Goal: Task Accomplishment & Management: Complete application form

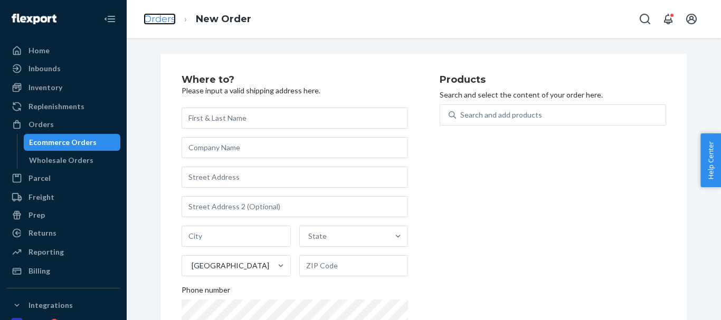
click at [160, 15] on link "Orders" at bounding box center [159, 19] width 32 height 12
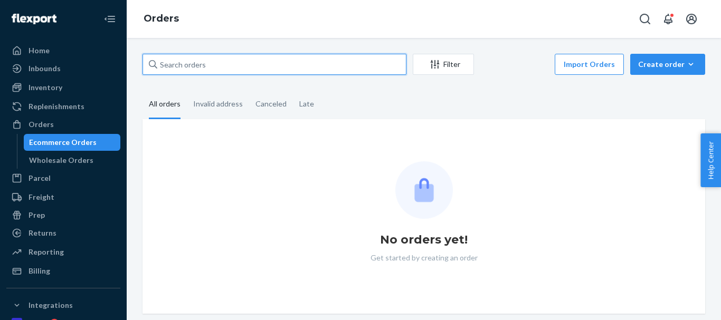
click at [200, 65] on input "text" at bounding box center [274, 64] width 264 height 21
paste input "[PERSON_NAME]"
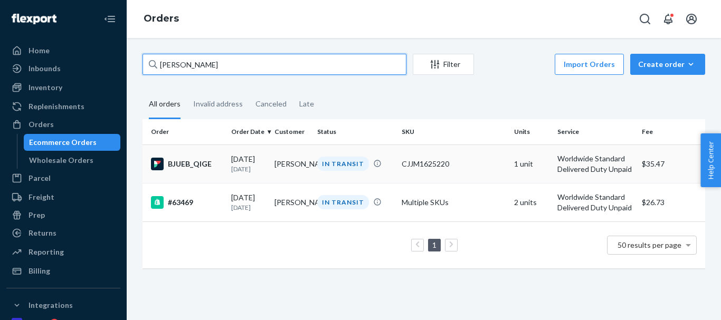
type input "[PERSON_NAME]"
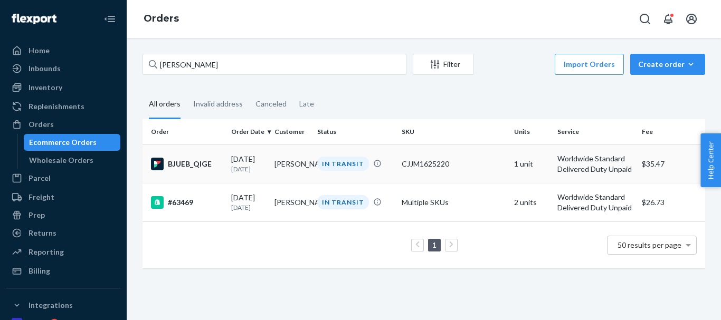
click at [334, 166] on div "IN TRANSIT" at bounding box center [343, 164] width 52 height 14
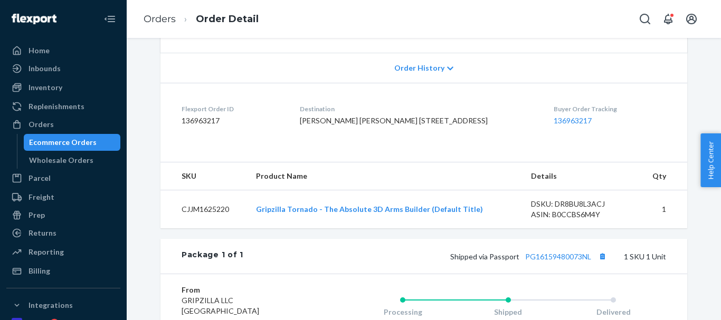
scroll to position [264, 0]
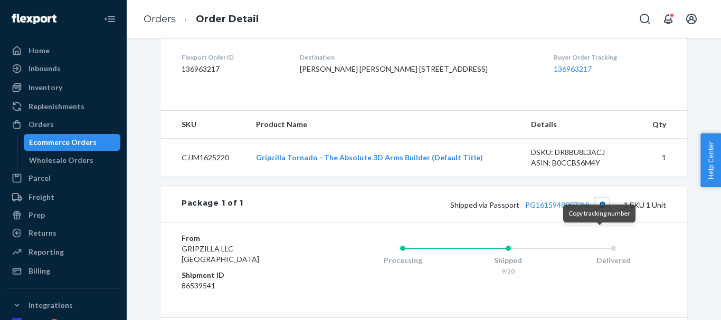
click at [603, 212] on button "Copy tracking number" at bounding box center [602, 205] width 14 height 14
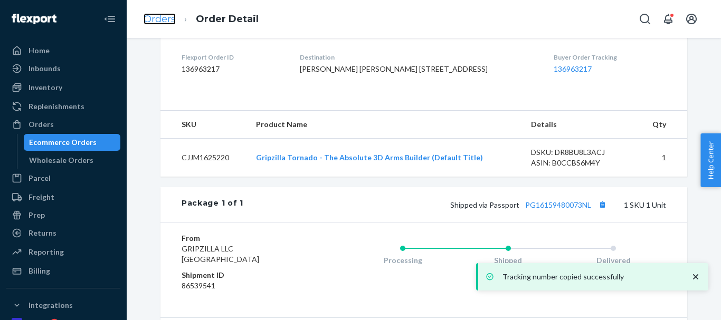
click at [158, 21] on link "Orders" at bounding box center [159, 19] width 32 height 12
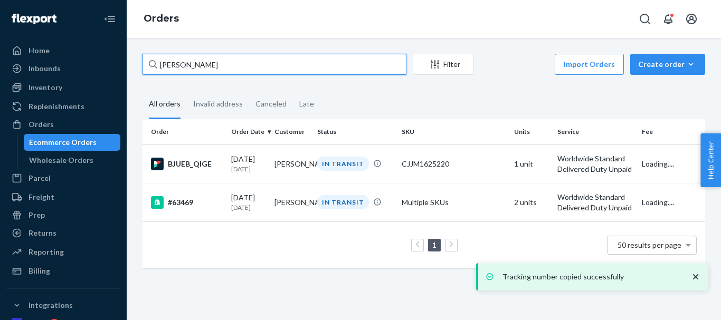
drag, startPoint x: 220, startPoint y: 68, endPoint x: 151, endPoint y: 53, distance: 70.0
click at [115, 61] on div "Home Inbounds Shipping Plans Problems Inventory Products Replenishments Orders …" at bounding box center [360, 160] width 721 height 320
paste input "[PERSON_NAME]"
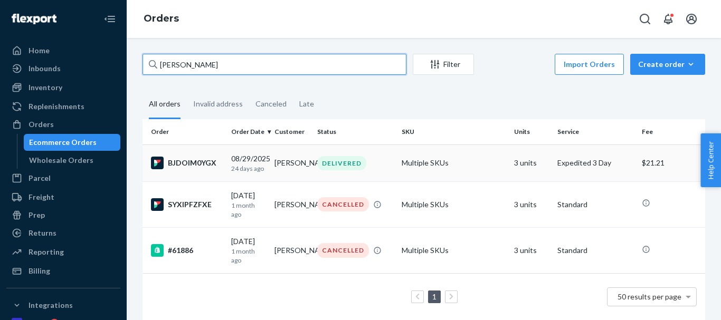
type input "[PERSON_NAME]"
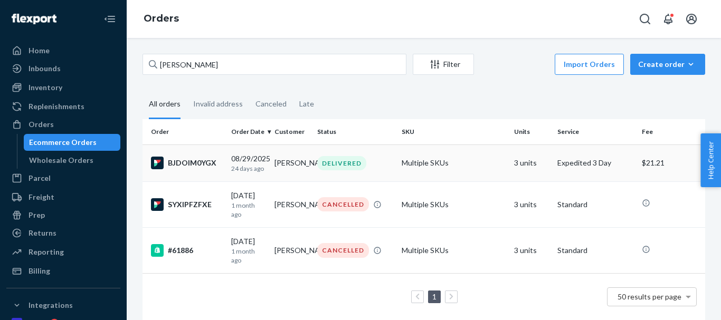
click at [343, 167] on div "DELIVERED" at bounding box center [341, 163] width 49 height 14
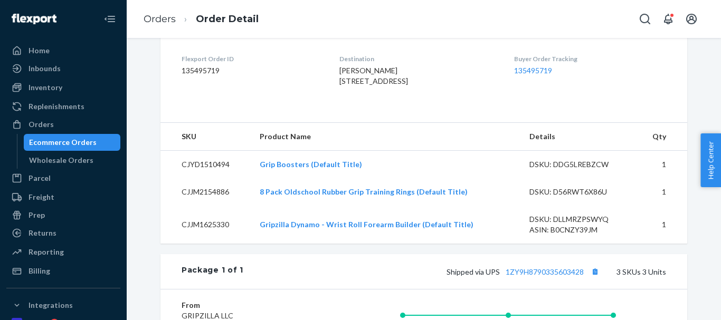
scroll to position [264, 0]
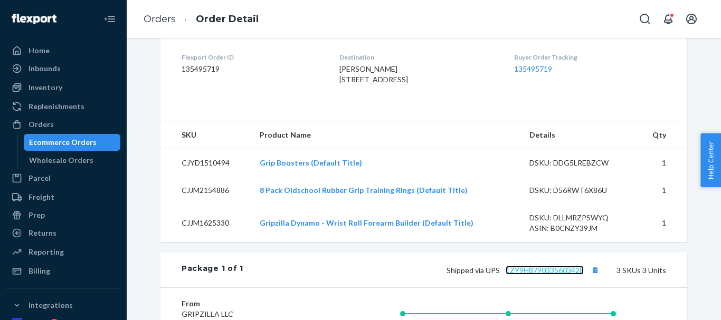
click at [559, 275] on link "1ZY9H8790335603428" at bounding box center [544, 270] width 78 height 9
click at [65, 137] on div "Ecommerce Orders" at bounding box center [63, 142] width 68 height 11
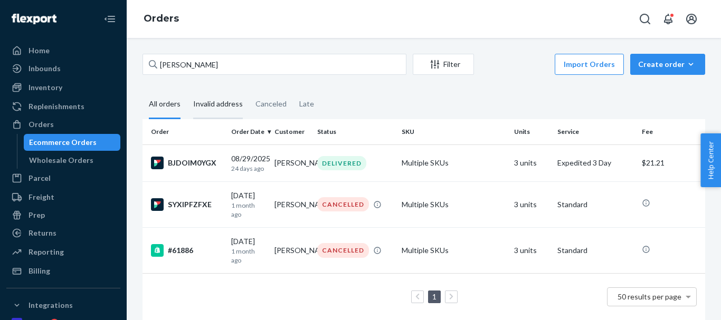
click at [214, 109] on div "Invalid address" at bounding box center [218, 104] width 50 height 29
click at [187, 90] on input "Invalid address" at bounding box center [187, 90] width 0 height 0
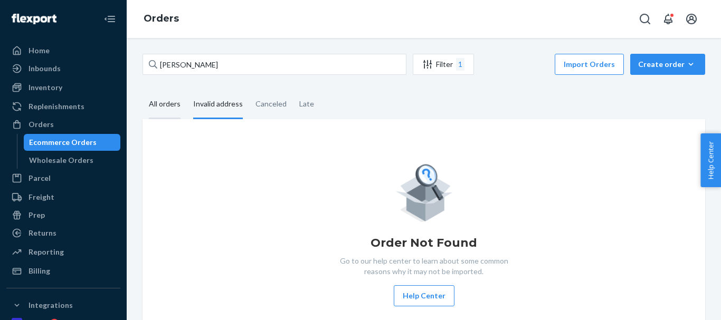
click at [170, 102] on div "All orders" at bounding box center [165, 104] width 32 height 29
click at [142, 90] on input "All orders" at bounding box center [142, 90] width 0 height 0
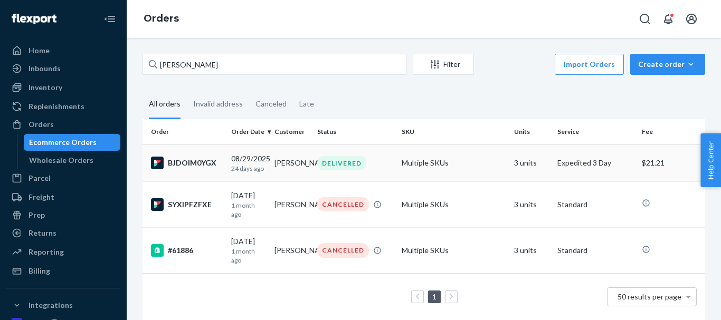
click at [291, 166] on td "[PERSON_NAME]" at bounding box center [291, 163] width 43 height 37
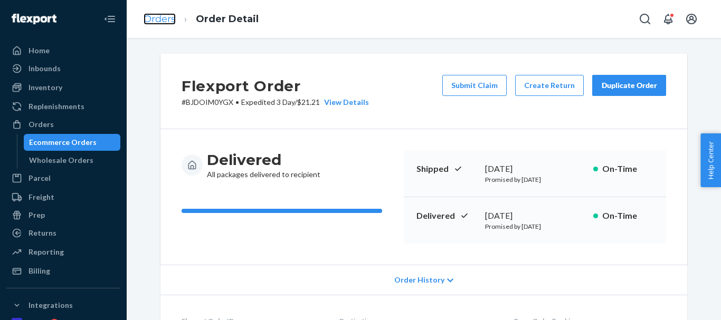
click at [152, 18] on link "Orders" at bounding box center [159, 19] width 32 height 12
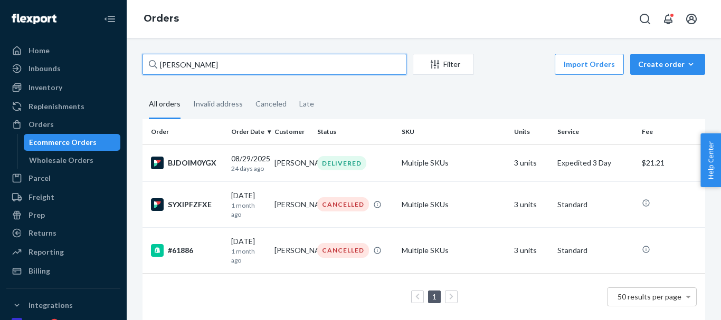
drag, startPoint x: 244, startPoint y: 66, endPoint x: 5, endPoint y: 59, distance: 239.1
click at [5, 59] on div "Home Inbounds Shipping Plans Problems Inventory Products Replenishments Orders …" at bounding box center [360, 160] width 721 height 320
paste input "[EMAIL_ADDRESS][DOMAIN_NAME]"
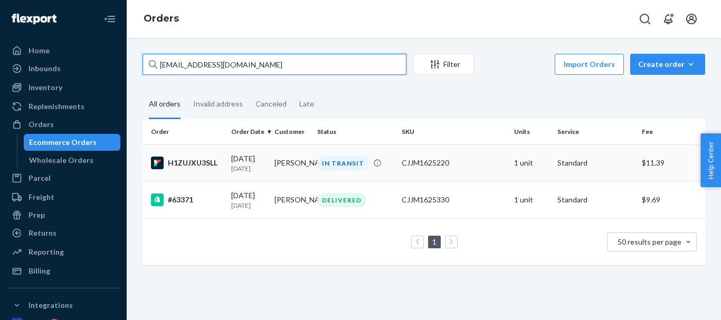
type input "[EMAIL_ADDRESS][DOMAIN_NAME]"
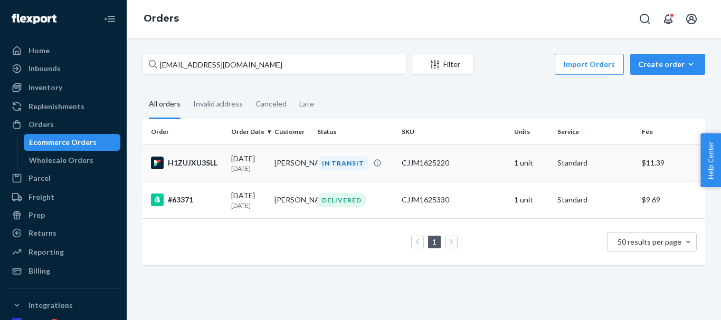
click at [340, 164] on div "IN TRANSIT" at bounding box center [343, 163] width 52 height 14
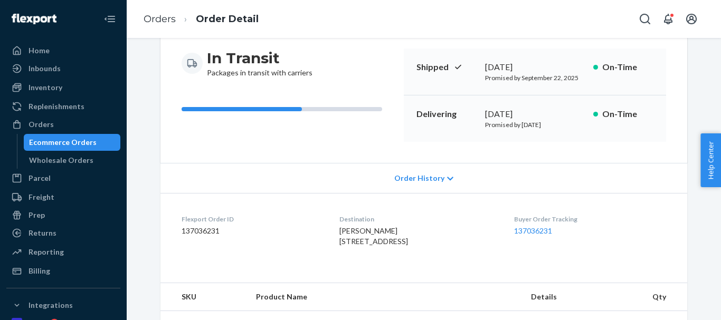
scroll to position [264, 0]
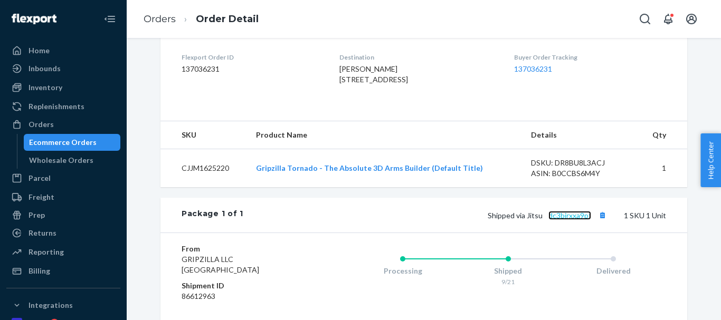
click at [578, 220] on link "dc3bjrxxa9pf" at bounding box center [569, 215] width 43 height 9
click at [153, 17] on link "Orders" at bounding box center [159, 19] width 32 height 12
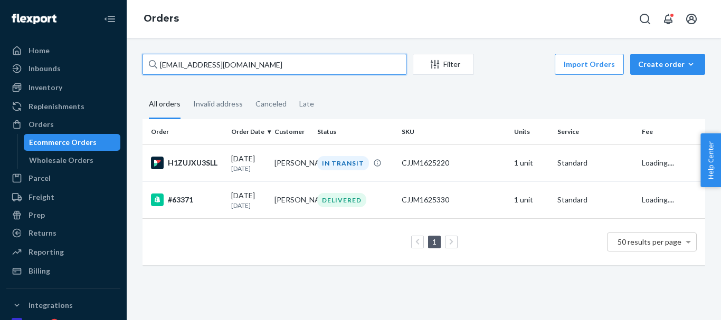
drag, startPoint x: 109, startPoint y: 55, endPoint x: 170, endPoint y: 69, distance: 62.8
click at [108, 55] on div "Home Inbounds Shipping Plans Problems Inventory Products Replenishments Orders …" at bounding box center [360, 160] width 721 height 320
paste input "[PERSON_NAME]"
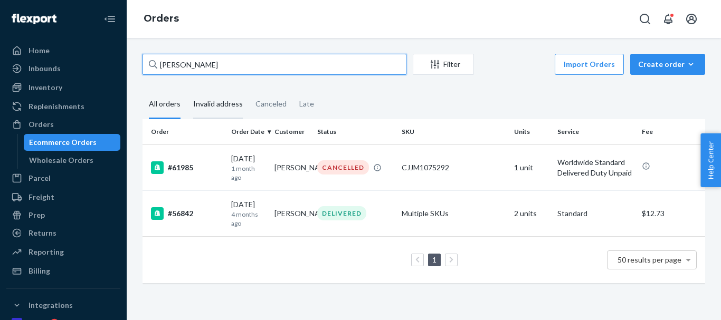
type input "[PERSON_NAME]"
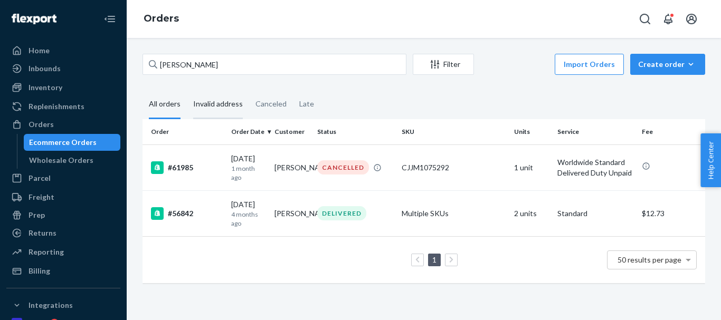
click at [219, 100] on div "Invalid address" at bounding box center [218, 104] width 50 height 29
click at [187, 90] on input "Invalid address" at bounding box center [187, 90] width 0 height 0
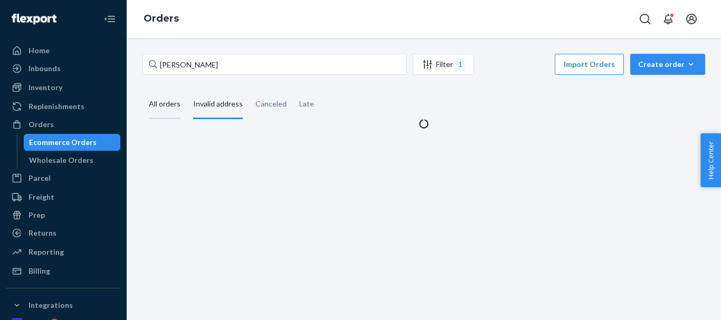
click at [166, 110] on div "All orders" at bounding box center [165, 104] width 32 height 29
click at [142, 90] on input "All orders" at bounding box center [142, 90] width 0 height 0
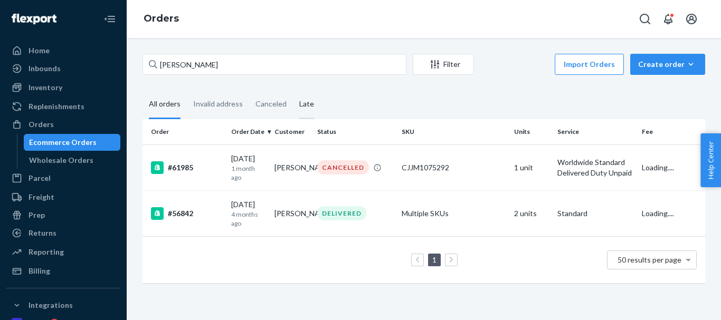
click at [302, 107] on div "Late" at bounding box center [306, 104] width 15 height 29
click at [293, 90] on input "Late" at bounding box center [293, 90] width 0 height 0
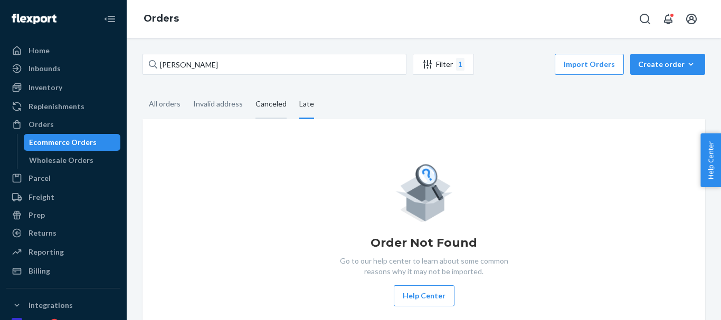
click at [276, 109] on div "Canceled" at bounding box center [270, 104] width 31 height 29
click at [249, 90] on input "Canceled" at bounding box center [249, 90] width 0 height 0
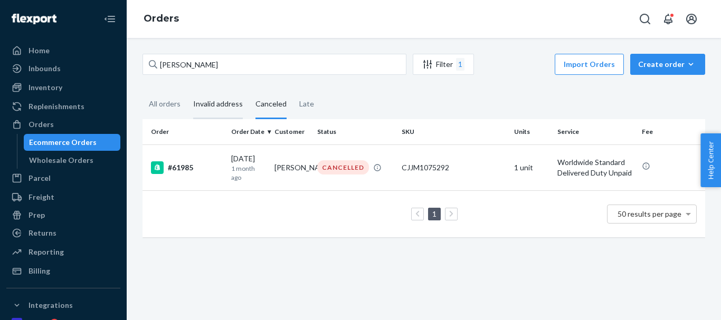
click at [232, 109] on div "Invalid address" at bounding box center [218, 104] width 50 height 29
click at [187, 90] on input "Invalid address" at bounding box center [187, 90] width 0 height 0
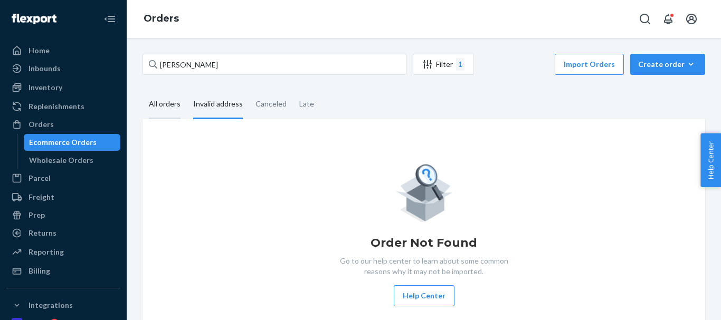
click at [178, 107] on div "All orders" at bounding box center [165, 104] width 32 height 29
click at [142, 90] on input "All orders" at bounding box center [142, 90] width 0 height 0
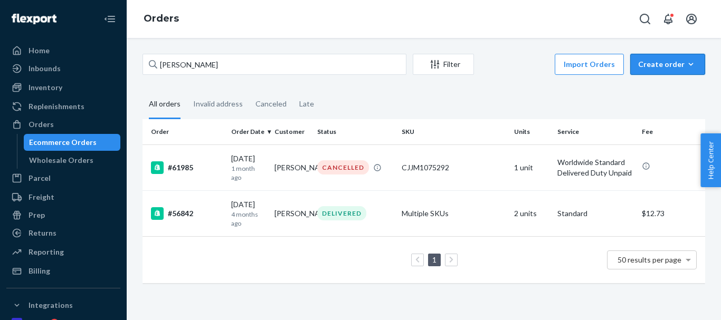
click at [665, 67] on div "Create order" at bounding box center [667, 64] width 59 height 11
click at [668, 87] on span "Ecommerce order" at bounding box center [673, 89] width 65 height 7
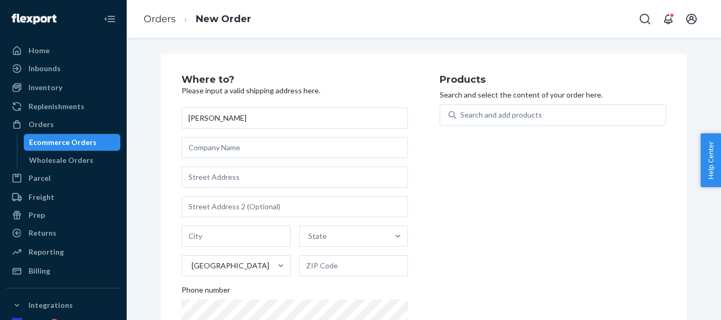
type input "[PERSON_NAME]"
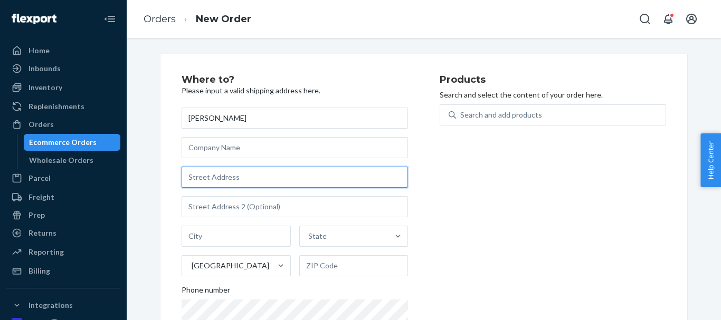
click at [222, 181] on input "text" at bounding box center [294, 177] width 226 height 21
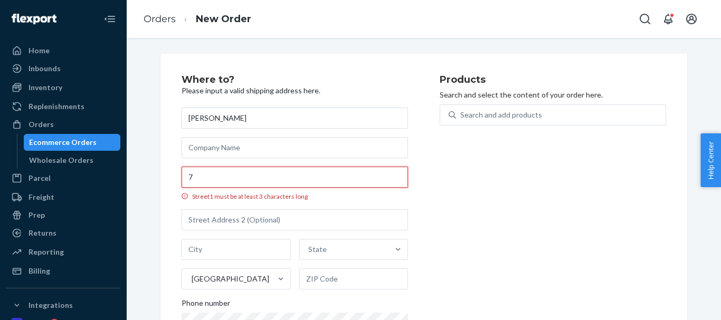
paste input "spire view lane, rathmines"
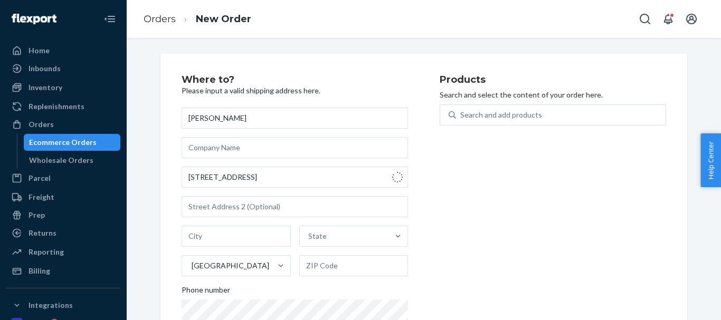
type input "7 Spire View Ln"
type input "[GEOGRAPHIC_DATA] 6"
type input "D06 FN28"
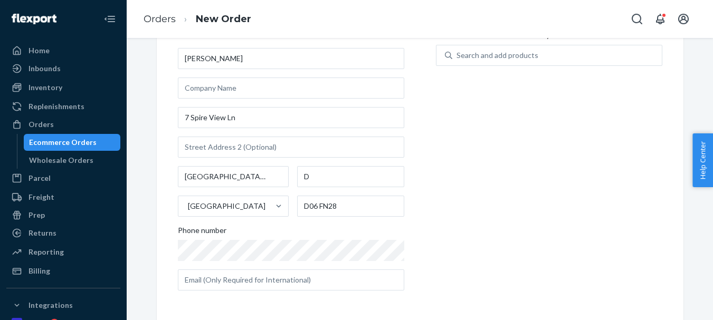
scroll to position [52, 0]
click at [188, 199] on div "[PERSON_NAME] [STREET_ADDRESS] Phone number" at bounding box center [291, 169] width 226 height 243
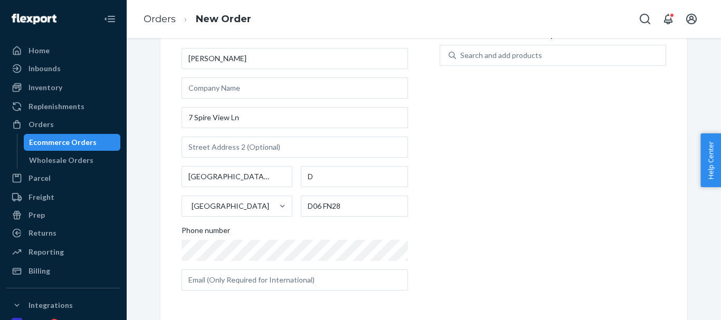
scroll to position [60, 0]
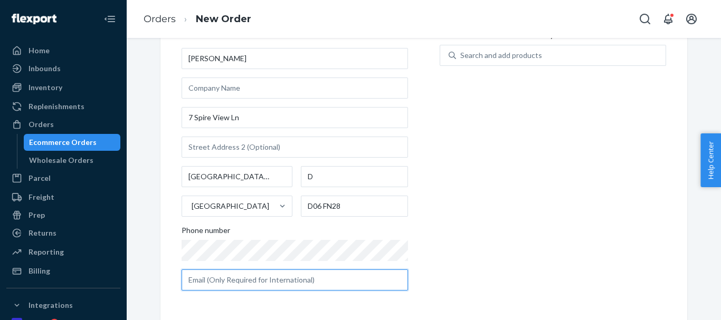
click at [266, 281] on input "text" at bounding box center [294, 280] width 226 height 21
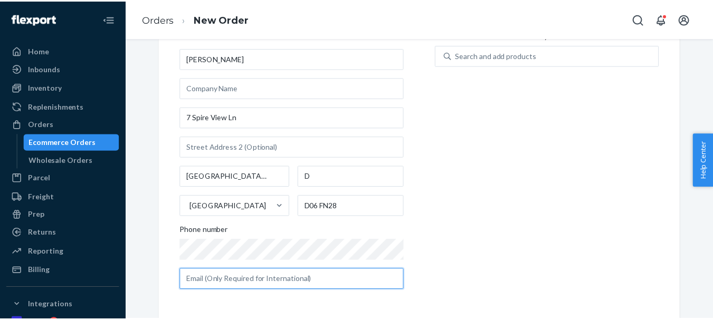
scroll to position [73, 0]
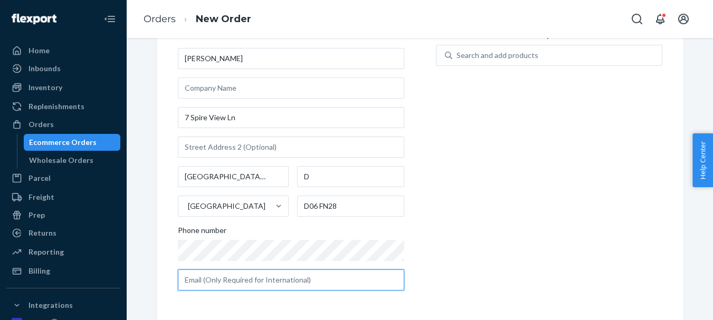
paste input "[EMAIL_ADDRESS][DOMAIN_NAME]"
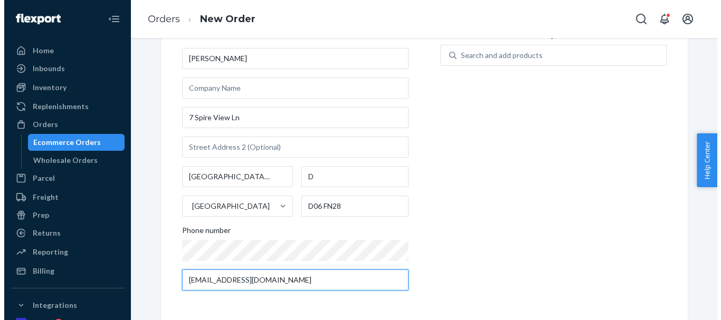
scroll to position [0, 0]
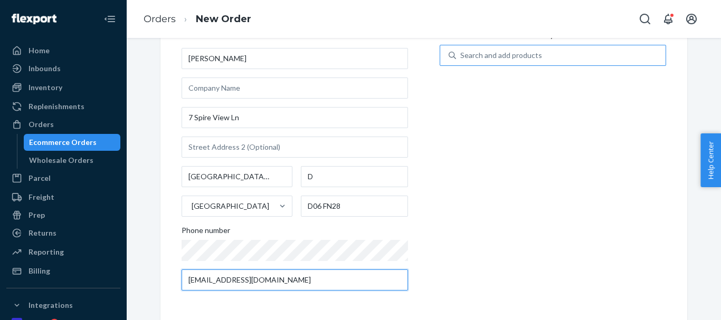
type input "[EMAIL_ADDRESS][DOMAIN_NAME]"
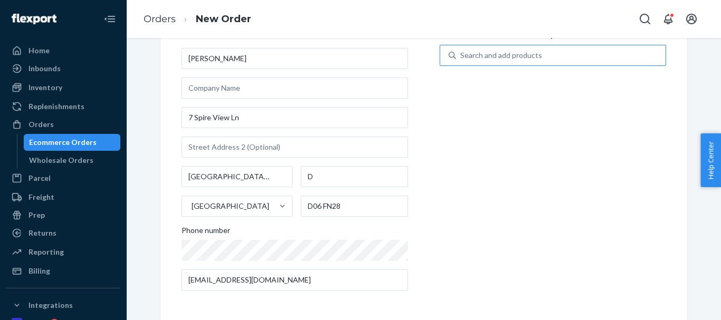
click at [498, 60] on div "Search and add products" at bounding box center [501, 55] width 82 height 11
click at [461, 60] on input "Search and add products" at bounding box center [460, 55] width 1 height 11
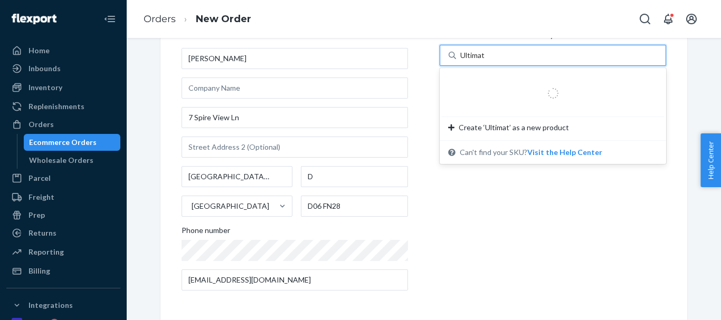
type input "Ultimate"
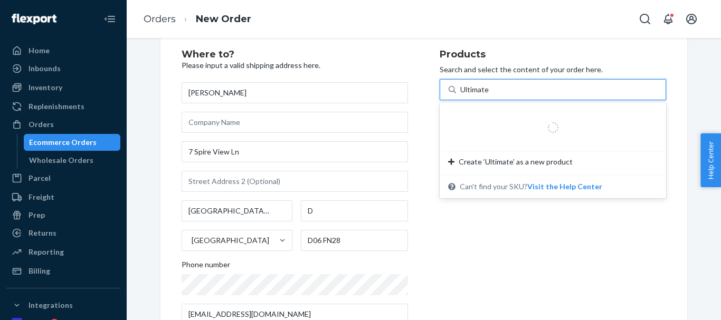
scroll to position [7, 0]
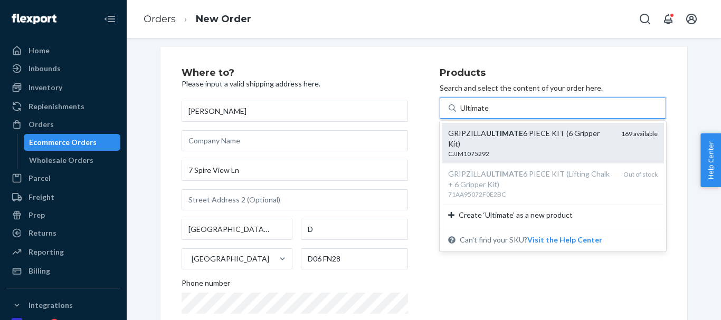
click at [500, 149] on div "CJJM1075292" at bounding box center [530, 153] width 165 height 9
click at [490, 113] on input "Ultimate" at bounding box center [475, 108] width 30 height 11
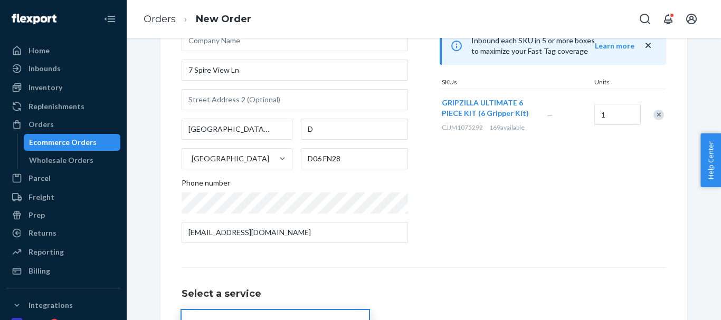
scroll to position [192, 0]
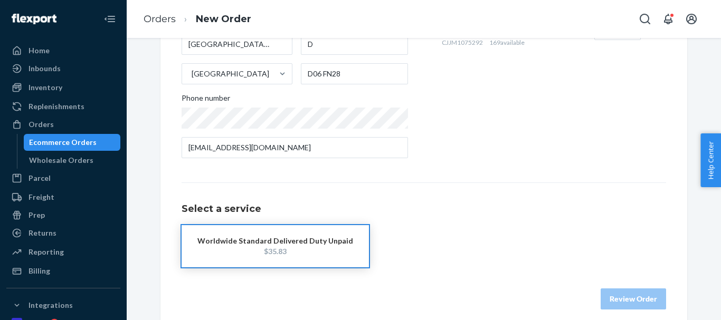
click at [308, 254] on div "$35.83" at bounding box center [275, 251] width 156 height 11
click at [633, 303] on button "Review Order" at bounding box center [632, 299] width 65 height 21
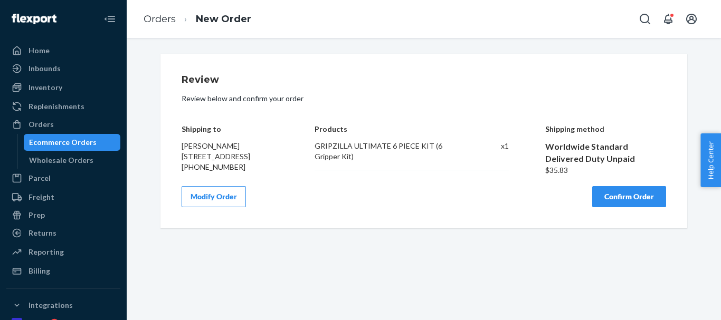
drag, startPoint x: 631, startPoint y: 196, endPoint x: 617, endPoint y: 208, distance: 19.1
click at [631, 198] on button "Confirm Order" at bounding box center [629, 196] width 74 height 21
click at [505, 59] on div "Review Review below and confirm your order Shipping to [PERSON_NAME] 7 Spire Vi…" at bounding box center [423, 141] width 526 height 175
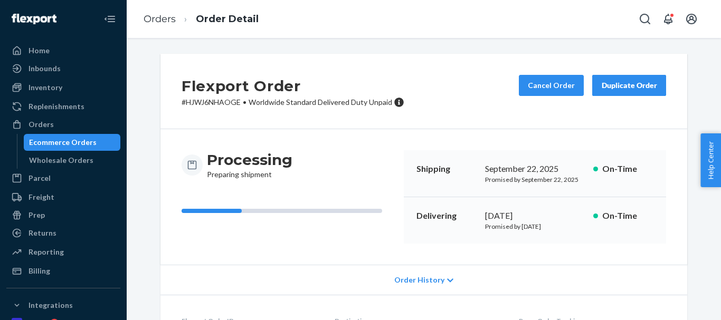
drag, startPoint x: 484, startPoint y: 228, endPoint x: 567, endPoint y: 227, distance: 83.4
click at [567, 227] on div "Delivering [DATE] Promised by [DATE] On-Time" at bounding box center [535, 220] width 262 height 46
copy p "Promised by [DATE]"
click at [163, 19] on link "Orders" at bounding box center [159, 19] width 32 height 12
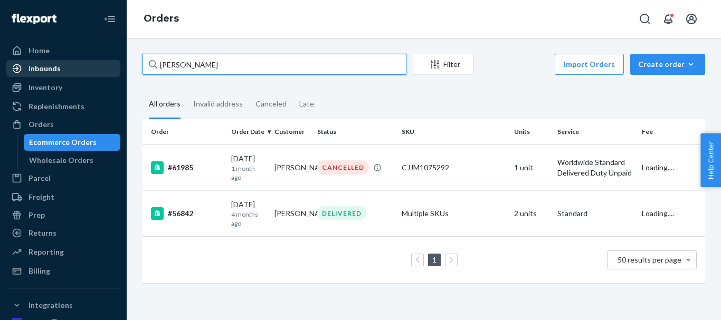
drag, startPoint x: 199, startPoint y: 58, endPoint x: 102, endPoint y: 62, distance: 97.7
click at [95, 63] on div "Home Inbounds Shipping Plans Problems Inventory Products Replenishments Orders …" at bounding box center [360, 160] width 721 height 320
paste input "[PERSON_NAME]"
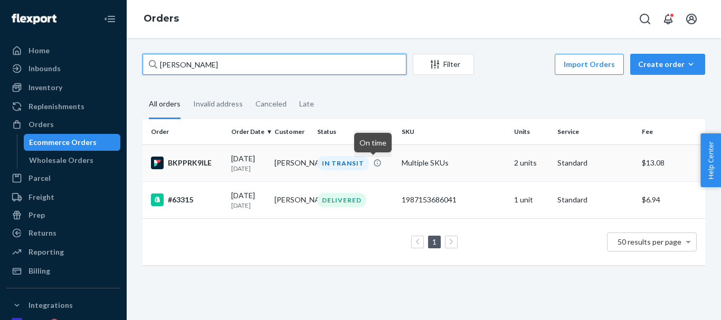
type input "[PERSON_NAME]"
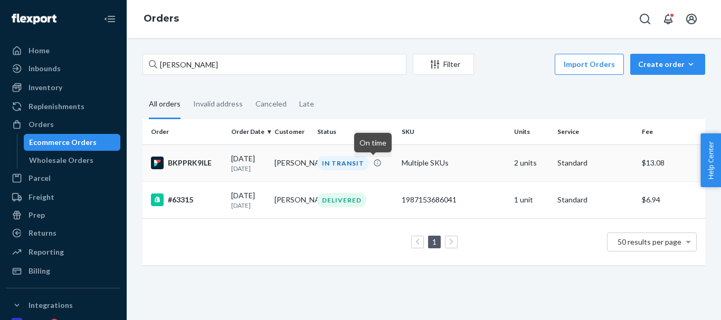
click at [347, 160] on div "IN TRANSIT" at bounding box center [343, 163] width 52 height 14
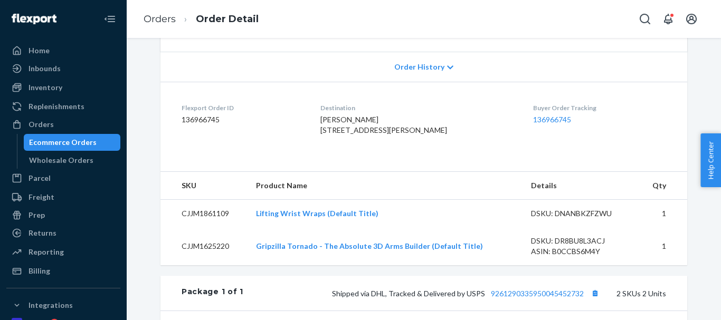
scroll to position [264, 0]
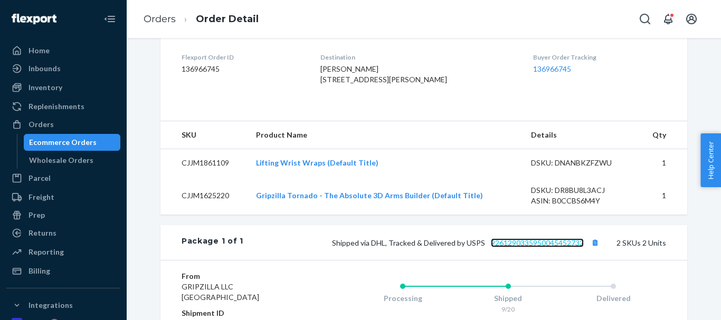
click at [544, 247] on link "9261290335950045452732" at bounding box center [537, 242] width 93 height 9
click at [162, 14] on link "Orders" at bounding box center [159, 19] width 32 height 12
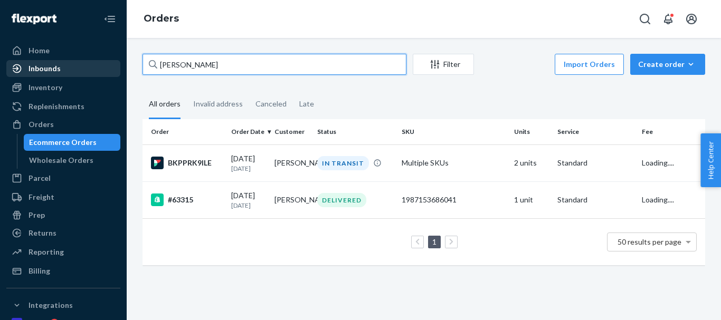
drag, startPoint x: 88, startPoint y: 62, endPoint x: 102, endPoint y: 61, distance: 13.8
click at [74, 62] on div "Home Inbounds Shipping Plans Problems Inventory Products Replenishments Orders …" at bounding box center [360, 160] width 721 height 320
paste input "[PERSON_NAME]"
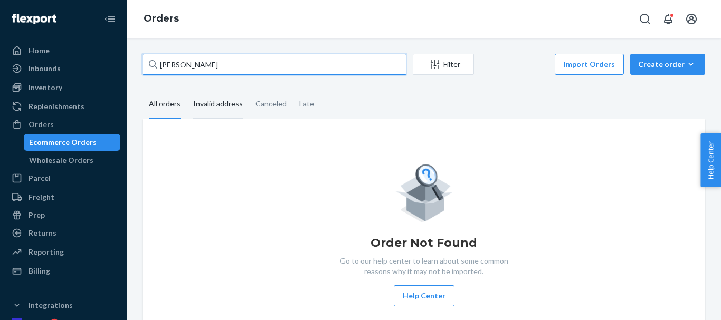
type input "[PERSON_NAME]"
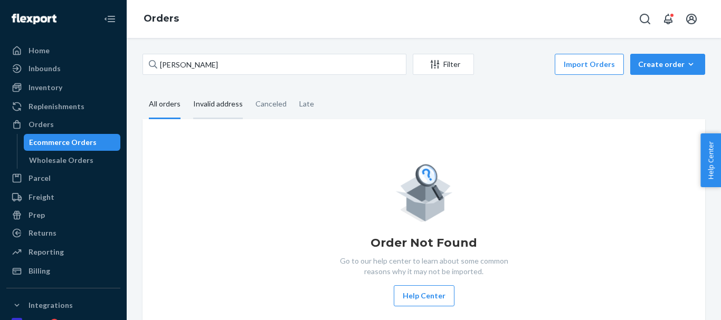
click at [210, 102] on div "Invalid address" at bounding box center [218, 104] width 50 height 29
click at [187, 90] on input "Invalid address" at bounding box center [187, 90] width 0 height 0
drag, startPoint x: 160, startPoint y: 108, endPoint x: 170, endPoint y: 108, distance: 10.6
click at [160, 108] on div "All orders" at bounding box center [165, 104] width 32 height 29
click at [142, 90] on input "All orders" at bounding box center [142, 90] width 0 height 0
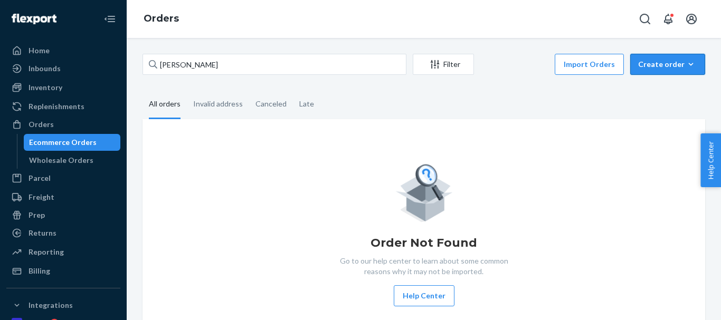
click at [672, 56] on button "Create order Ecommerce order Removal order" at bounding box center [667, 64] width 75 height 21
click at [666, 88] on span "Ecommerce order" at bounding box center [673, 89] width 65 height 7
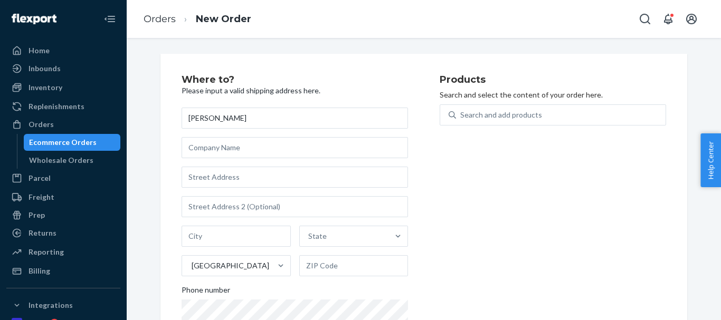
type input "[PERSON_NAME]"
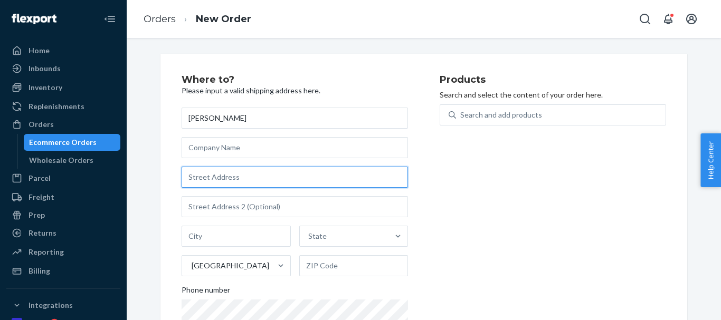
click at [223, 173] on input "text" at bounding box center [294, 177] width 226 height 21
paste input "[STREET_ADDRESS]"
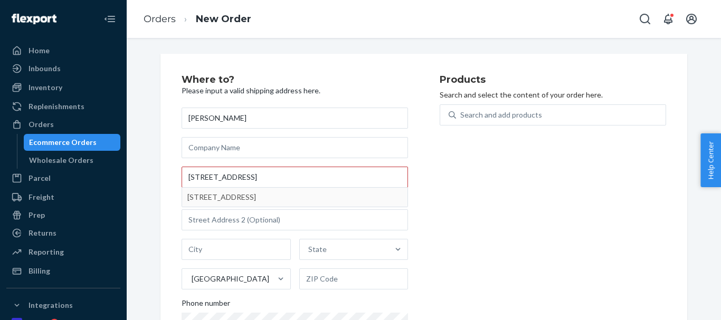
type input "[STREET_ADDRESS]"
type input "[GEOGRAPHIC_DATA]"
type input "L7M 4Y8"
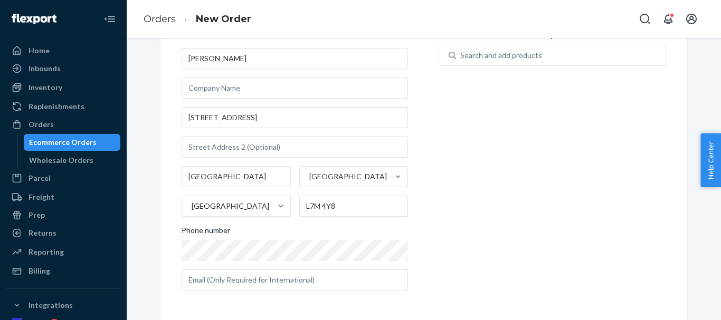
scroll to position [60, 0]
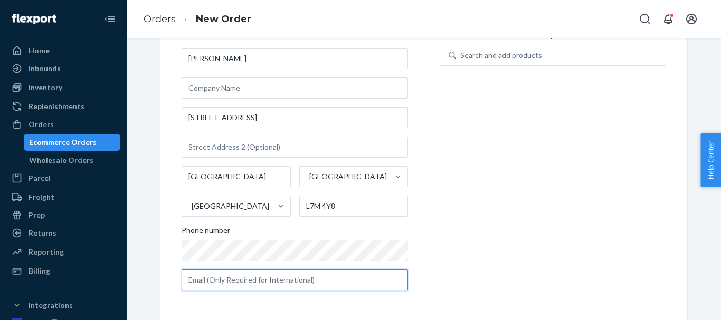
click at [243, 287] on input "text" at bounding box center [294, 280] width 226 height 21
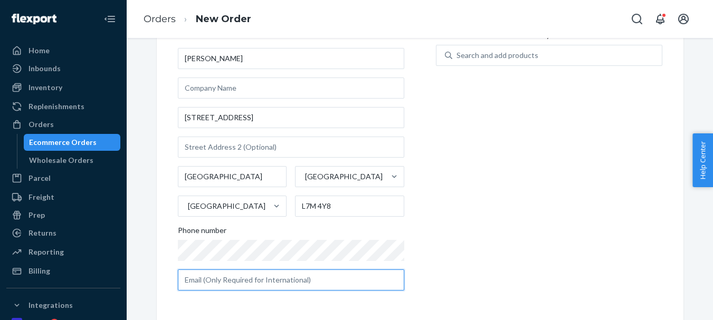
paste input "[EMAIL_ADDRESS][DOMAIN_NAME]"
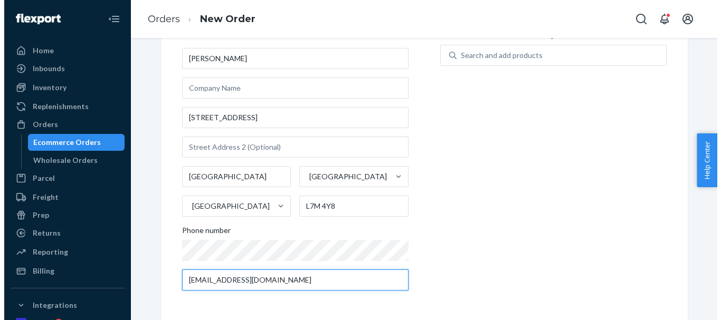
scroll to position [0, 0]
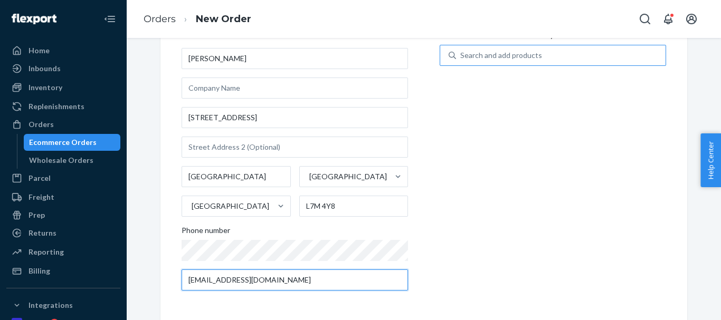
type input "[EMAIL_ADDRESS][DOMAIN_NAME]"
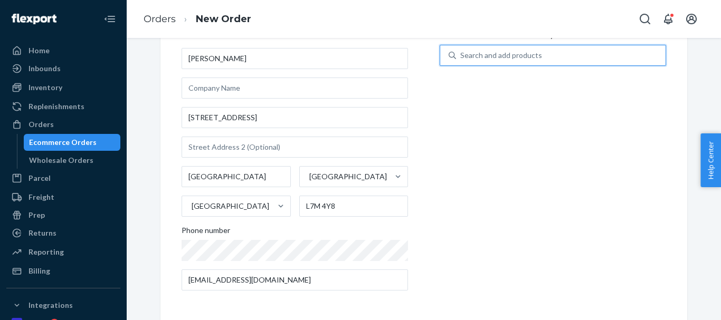
click at [533, 51] on div "Search and add products" at bounding box center [501, 55] width 82 height 11
click at [461, 51] on input "0 results available. Use Up and Down to choose options, press Enter to select t…" at bounding box center [460, 55] width 1 height 11
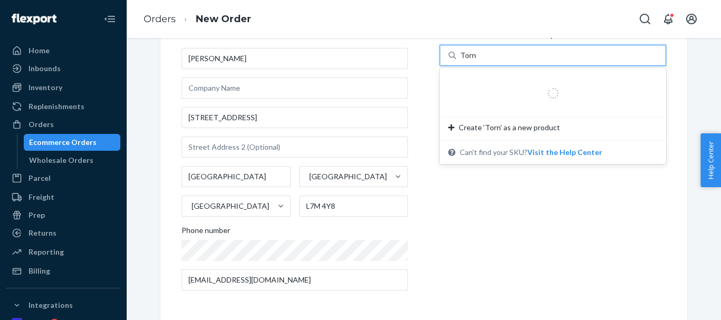
type input "Tornado"
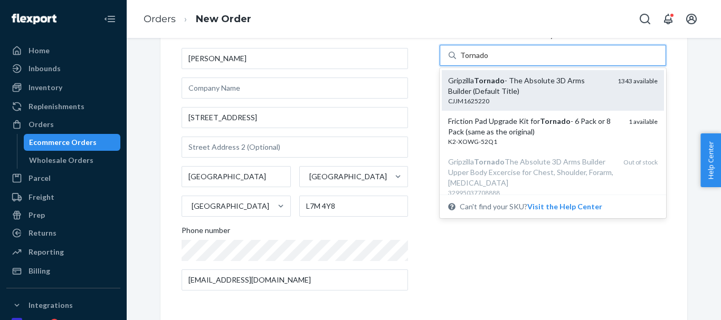
click at [529, 84] on div "Gripzilla Tornado - The Absolute 3D Arms Builder (Default Title)" at bounding box center [528, 85] width 161 height 21
click at [488, 61] on input "Tornado" at bounding box center [474, 55] width 28 height 11
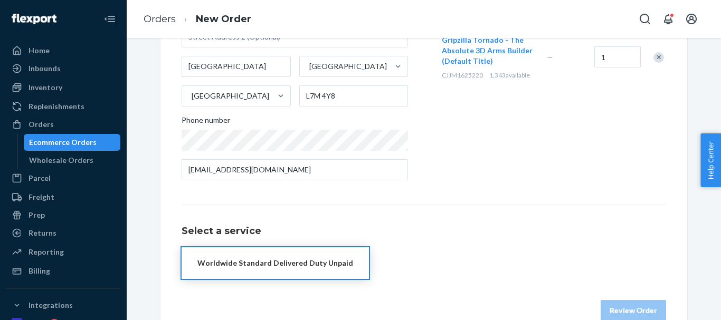
scroll to position [192, 0]
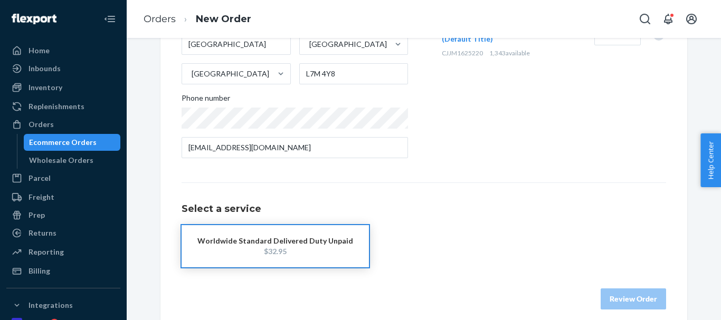
click at [259, 263] on button "Worldwide Standard Delivered Duty Unpaid $32.95" at bounding box center [274, 246] width 187 height 42
click at [639, 299] on button "Review Order" at bounding box center [632, 299] width 65 height 21
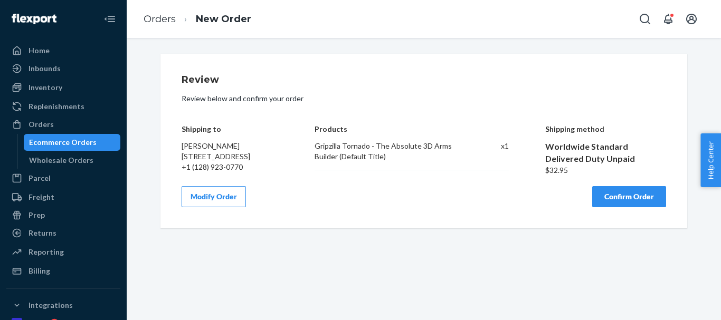
click at [632, 196] on button "Confirm Order" at bounding box center [629, 196] width 74 height 21
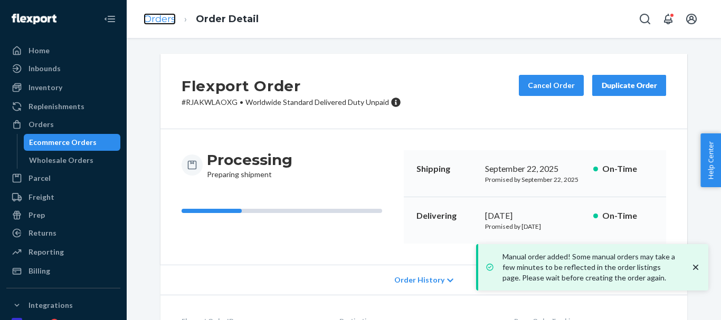
click at [159, 16] on link "Orders" at bounding box center [159, 19] width 32 height 12
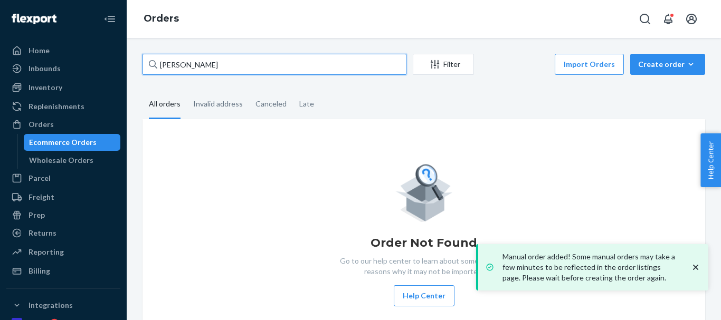
drag, startPoint x: 116, startPoint y: 59, endPoint x: 103, endPoint y: 59, distance: 13.2
click at [103, 59] on div "Home Inbounds Shipping Plans Problems Inventory Products Replenishments Orders …" at bounding box center [360, 160] width 721 height 320
paste input "[PERSON_NAME]"
type input "[PERSON_NAME]"
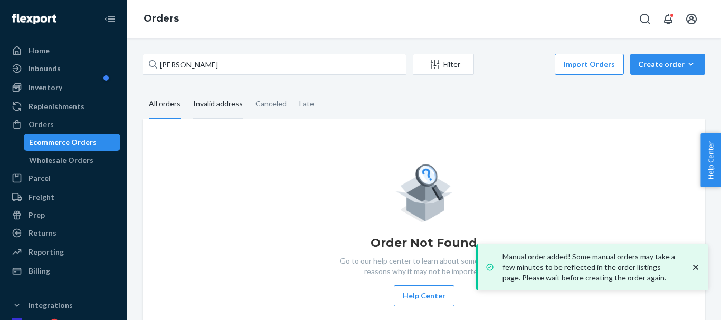
click at [220, 108] on div "Invalid address" at bounding box center [218, 104] width 50 height 29
click at [187, 90] on input "Invalid address" at bounding box center [187, 90] width 0 height 0
click at [165, 106] on div "All orders" at bounding box center [165, 104] width 32 height 29
click at [142, 90] on input "All orders" at bounding box center [142, 90] width 0 height 0
click at [203, 104] on div "Invalid address" at bounding box center [218, 104] width 50 height 29
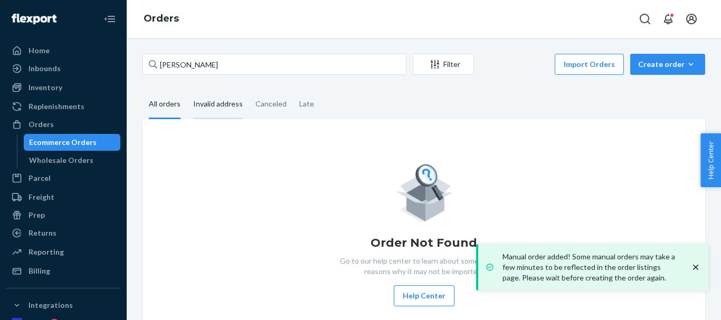
click at [187, 90] on input "Invalid address" at bounding box center [187, 90] width 0 height 0
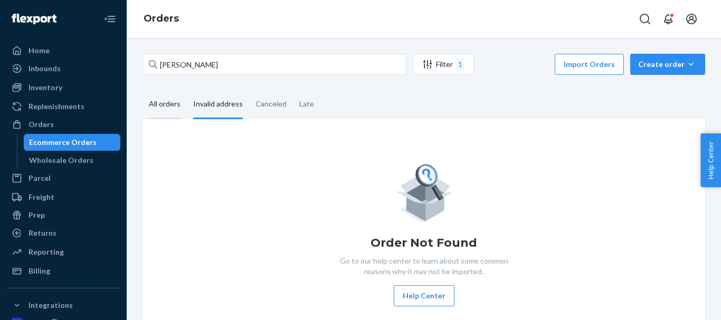
click at [147, 108] on div "All orders" at bounding box center [164, 104] width 44 height 29
click at [142, 90] on input "All orders" at bounding box center [142, 90] width 0 height 0
click at [266, 100] on div "Canceled" at bounding box center [270, 104] width 31 height 29
click at [249, 90] on input "Canceled" at bounding box center [249, 90] width 0 height 0
click at [299, 101] on div "Late" at bounding box center [306, 104] width 15 height 29
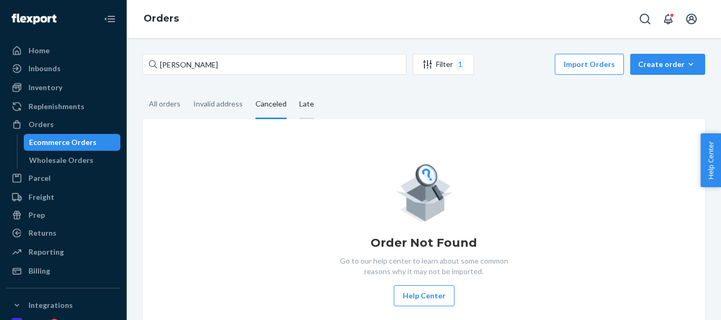
click at [293, 90] on input "Late" at bounding box center [293, 90] width 0 height 0
click at [179, 106] on div "All orders" at bounding box center [165, 104] width 32 height 29
click at [142, 90] on input "All orders" at bounding box center [142, 90] width 0 height 0
click at [214, 103] on div "Invalid address" at bounding box center [218, 104] width 50 height 29
click at [187, 90] on input "Invalid address" at bounding box center [187, 90] width 0 height 0
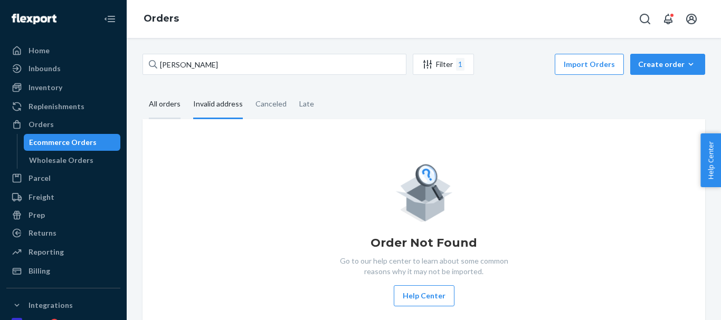
click at [156, 108] on div "All orders" at bounding box center [165, 104] width 32 height 29
click at [142, 90] on input "All orders" at bounding box center [142, 90] width 0 height 0
click at [293, 101] on div "Late" at bounding box center [306, 104] width 27 height 29
click at [293, 90] on input "Late" at bounding box center [293, 90] width 0 height 0
click at [243, 107] on div "Invalid address" at bounding box center [218, 104] width 62 height 29
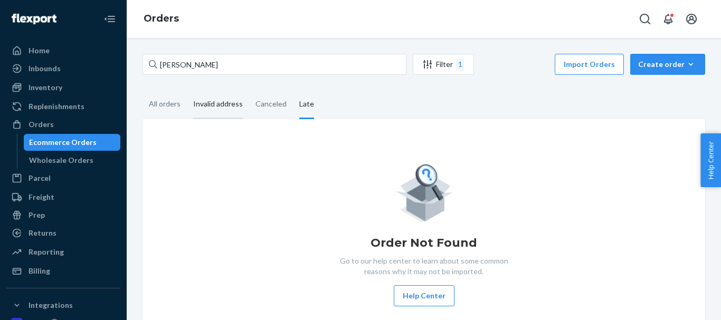
click at [187, 90] on input "Invalid address" at bounding box center [187, 90] width 0 height 0
click at [188, 107] on div "Invalid address" at bounding box center [218, 104] width 62 height 29
click at [187, 90] on input "Invalid address" at bounding box center [187, 90] width 0 height 0
click at [267, 102] on div "Canceled" at bounding box center [270, 104] width 31 height 29
click at [249, 90] on input "Canceled" at bounding box center [249, 90] width 0 height 0
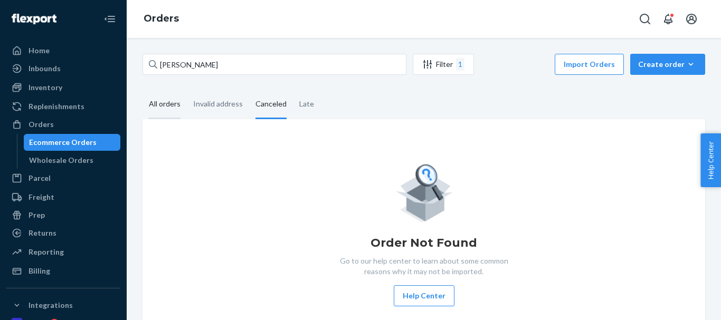
click at [184, 107] on div "All orders" at bounding box center [164, 104] width 44 height 29
click at [142, 90] on input "All orders" at bounding box center [142, 90] width 0 height 0
click at [644, 64] on div "Create order" at bounding box center [667, 64] width 59 height 11
click at [654, 88] on span "Ecommerce order" at bounding box center [673, 89] width 65 height 7
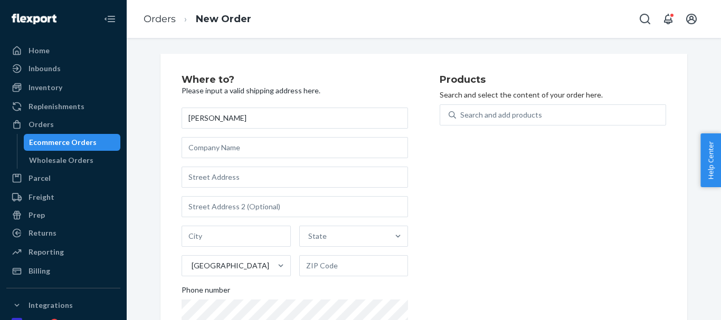
type input "[PERSON_NAME]"
click at [151, 21] on link "Orders" at bounding box center [159, 19] width 32 height 12
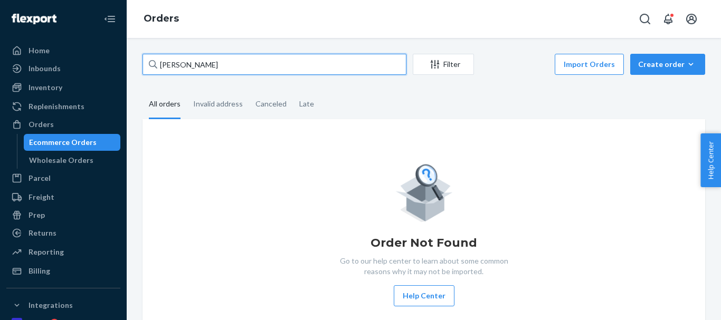
drag, startPoint x: 188, startPoint y: 60, endPoint x: 118, endPoint y: 64, distance: 70.3
click at [123, 64] on div "Home Inbounds Shipping Plans Problems Inventory Products Replenishments Orders …" at bounding box center [360, 160] width 721 height 320
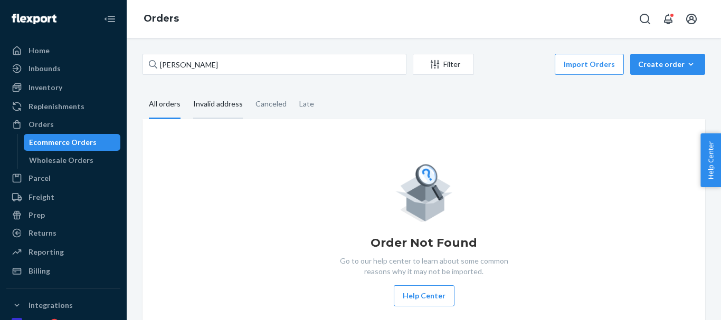
click at [197, 106] on div "Invalid address" at bounding box center [218, 104] width 50 height 29
click at [187, 90] on input "Invalid address" at bounding box center [187, 90] width 0 height 0
click at [162, 108] on div "All orders" at bounding box center [165, 104] width 32 height 29
click at [142, 90] on input "All orders" at bounding box center [142, 90] width 0 height 0
click at [252, 109] on div "Canceled" at bounding box center [271, 104] width 44 height 29
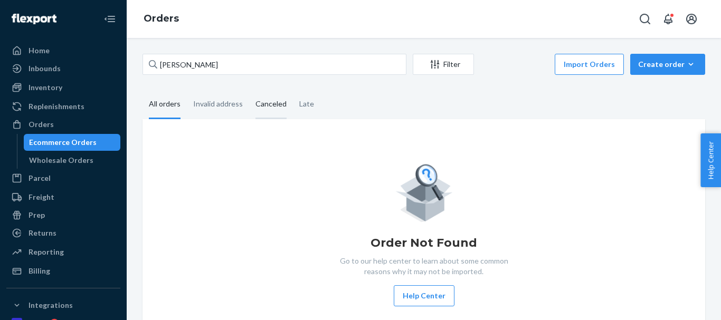
click at [249, 90] on input "Canceled" at bounding box center [249, 90] width 0 height 0
click at [295, 103] on div "Late" at bounding box center [306, 104] width 27 height 29
click at [293, 90] on input "Late" at bounding box center [293, 90] width 0 height 0
click at [202, 106] on div "Invalid address" at bounding box center [218, 104] width 50 height 29
click at [187, 90] on input "Invalid address" at bounding box center [187, 90] width 0 height 0
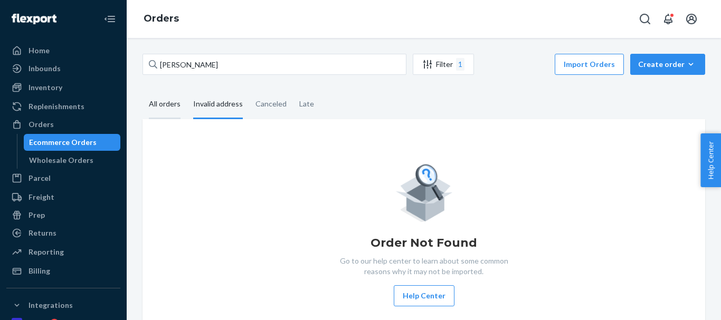
click at [160, 106] on div "All orders" at bounding box center [165, 104] width 32 height 29
click at [142, 90] on input "All orders" at bounding box center [142, 90] width 0 height 0
click at [212, 104] on div "Invalid address" at bounding box center [218, 104] width 50 height 29
click at [187, 90] on input "Invalid address" at bounding box center [187, 90] width 0 height 0
click at [161, 104] on div "All orders" at bounding box center [165, 104] width 32 height 29
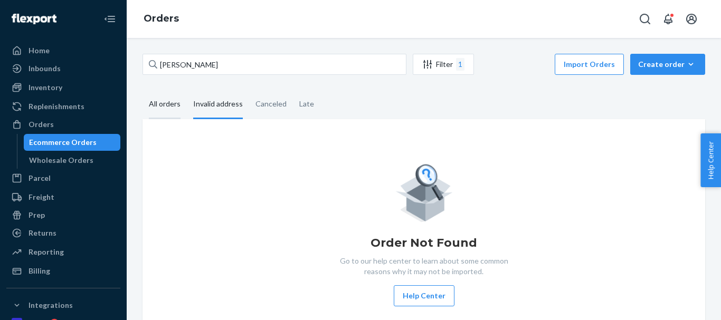
click at [142, 90] on input "All orders" at bounding box center [142, 90] width 0 height 0
drag, startPoint x: 208, startPoint y: 104, endPoint x: 172, endPoint y: 106, distance: 35.9
click at [209, 104] on div "Invalid address" at bounding box center [218, 103] width 50 height 27
click at [187, 90] on input "Invalid address" at bounding box center [187, 90] width 0 height 0
click at [161, 107] on div "All orders" at bounding box center [165, 104] width 32 height 29
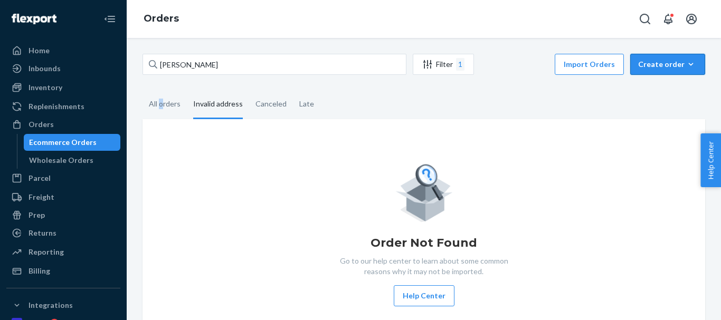
click at [656, 66] on div "Create order" at bounding box center [667, 64] width 59 height 11
click at [658, 86] on span "Ecommerce order" at bounding box center [673, 89] width 65 height 7
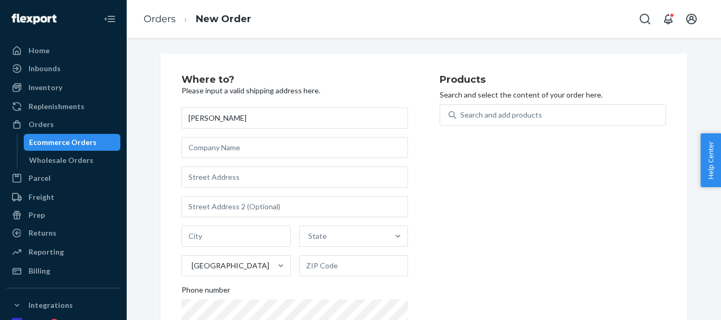
type input "[PERSON_NAME]"
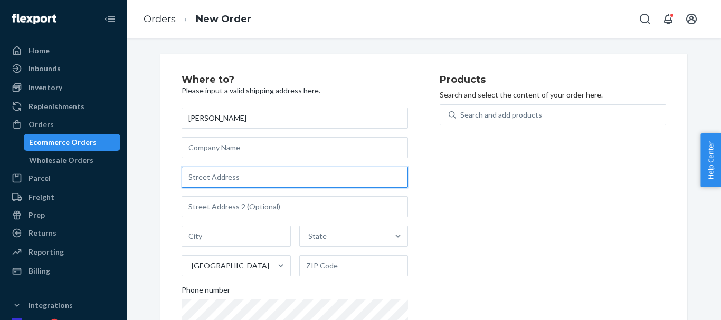
click at [226, 182] on input "text" at bounding box center [294, 177] width 226 height 21
paste input "[STREET_ADDRESS]"
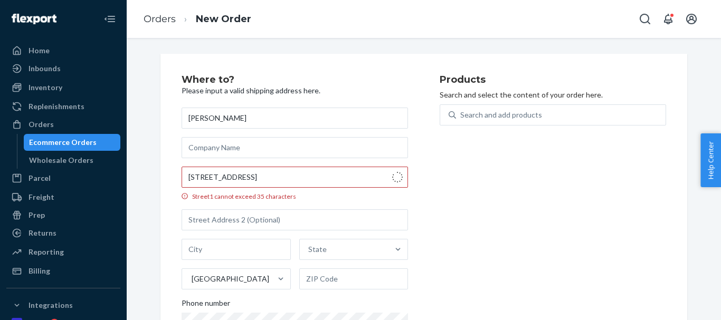
type input "[STREET_ADDRESS]"
type input "c368"
type input "Brooklyn - [US_STATE]"
type input "11232"
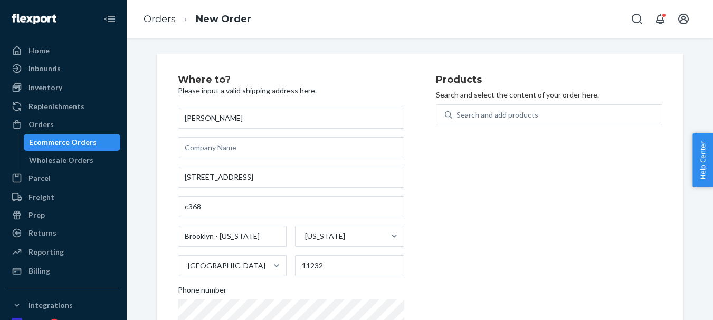
scroll to position [11, 0]
click at [494, 106] on div "Search and add products" at bounding box center [556, 115] width 209 height 19
click at [457, 110] on input "Search and add products" at bounding box center [456, 115] width 1 height 11
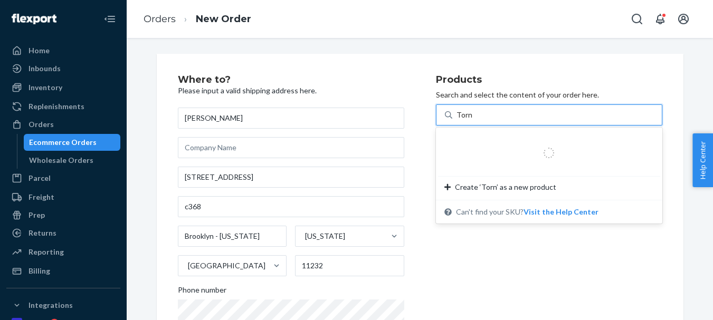
type input "Tornado"
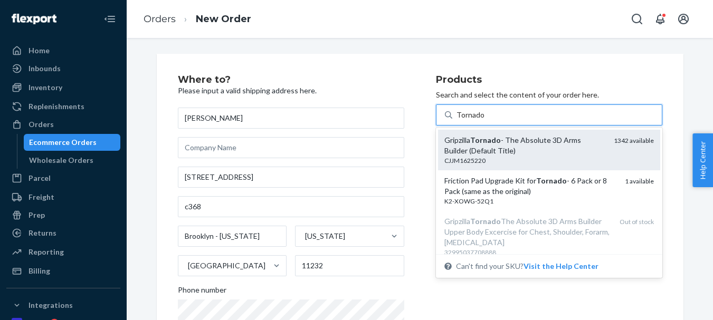
click at [514, 135] on div "Gripzilla Tornado - The Absolute 3D Arms Builder (Default Title)" at bounding box center [524, 145] width 161 height 21
click at [484, 120] on input "Tornado" at bounding box center [470, 115] width 28 height 11
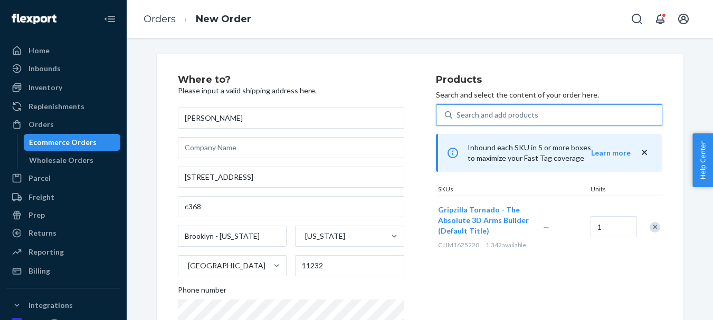
click at [488, 110] on div "Search and add products" at bounding box center [556, 115] width 209 height 19
click at [457, 110] on input "0 results available. Use Up and Down to choose options, press Enter to select t…" at bounding box center [456, 115] width 1 height 11
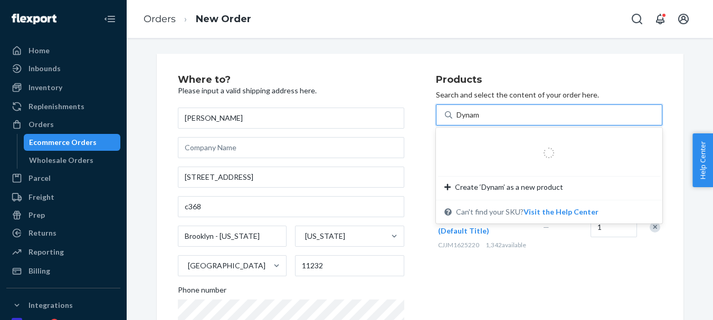
type input "Dynamo"
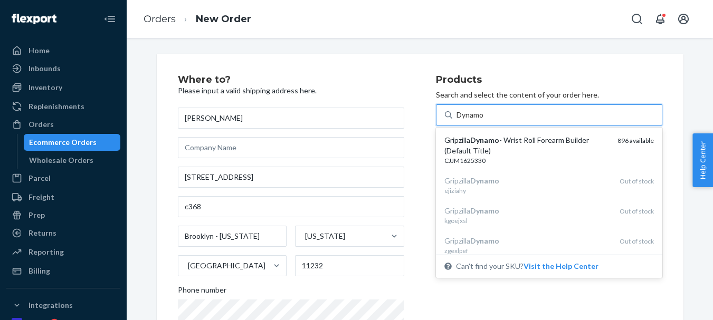
click at [488, 136] on em "Dynamo" at bounding box center [484, 140] width 29 height 9
click at [485, 120] on input "Dynamo" at bounding box center [470, 115] width 28 height 11
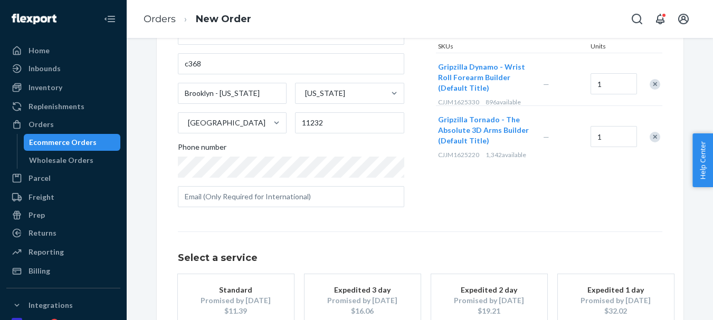
scroll to position [213, 0]
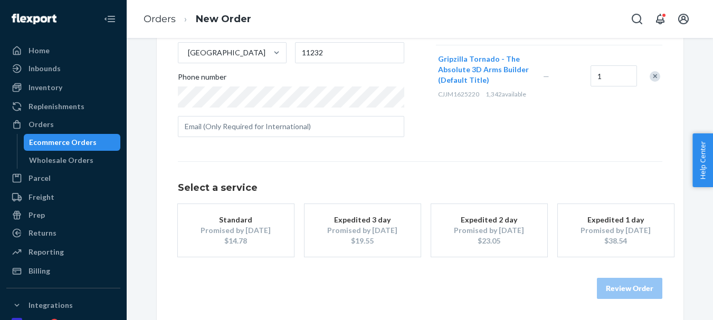
click at [238, 225] on div "Promised by [DATE]" at bounding box center [236, 230] width 84 height 11
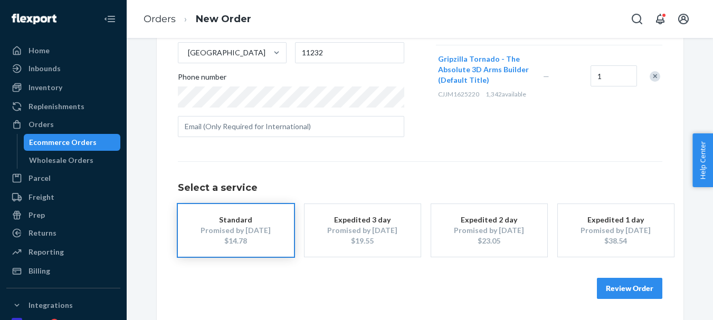
click at [599, 278] on button "Review Order" at bounding box center [629, 288] width 65 height 21
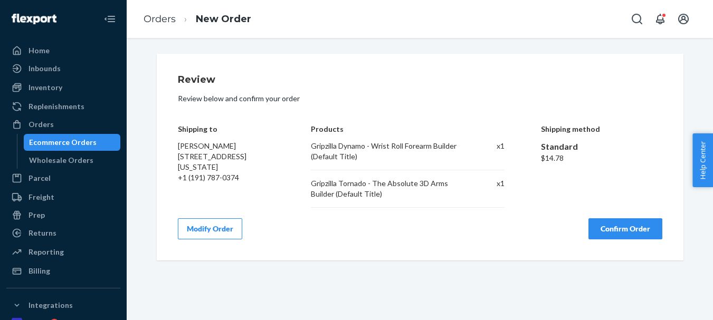
scroll to position [0, 0]
drag, startPoint x: 618, startPoint y: 218, endPoint x: 617, endPoint y: 211, distance: 7.5
click at [618, 218] on button "Confirm Order" at bounding box center [625, 228] width 74 height 21
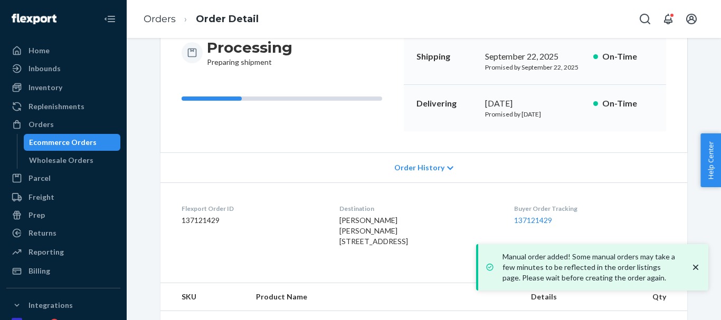
scroll to position [213, 0]
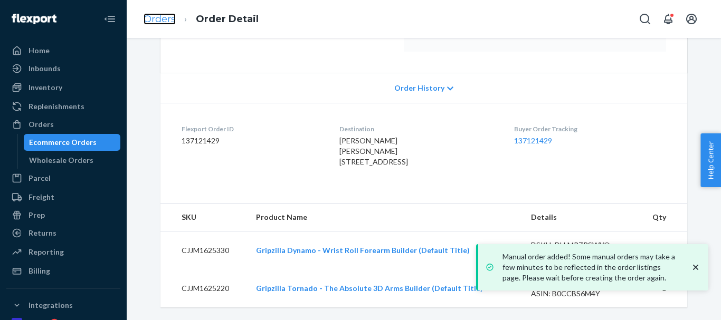
click at [157, 22] on link "Orders" at bounding box center [159, 19] width 32 height 12
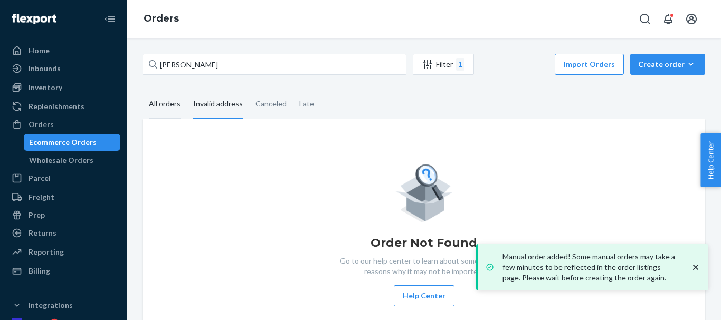
click at [180, 108] on div "All orders" at bounding box center [164, 104] width 44 height 29
click at [142, 90] on input "All orders" at bounding box center [142, 90] width 0 height 0
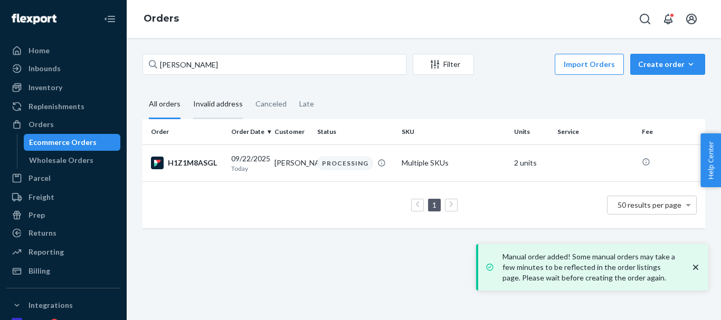
click at [228, 106] on div "Invalid address" at bounding box center [218, 104] width 50 height 29
click at [187, 90] on input "Invalid address" at bounding box center [187, 90] width 0 height 0
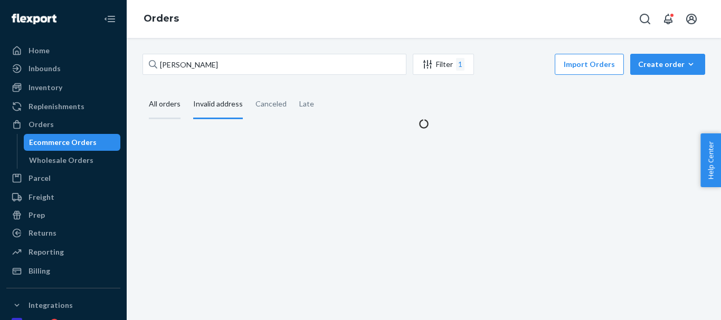
click at [165, 107] on div "All orders" at bounding box center [165, 104] width 32 height 29
click at [142, 90] on input "All orders" at bounding box center [142, 90] width 0 height 0
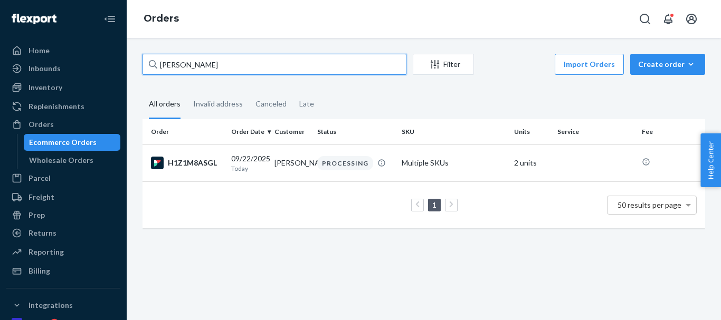
drag, startPoint x: 216, startPoint y: 68, endPoint x: 146, endPoint y: 62, distance: 70.9
click at [141, 62] on div "[PERSON_NAME] Filter Import Orders Create order Ecommerce order Removal order A…" at bounding box center [424, 146] width 578 height 185
paste input "[PERSON_NAME]"
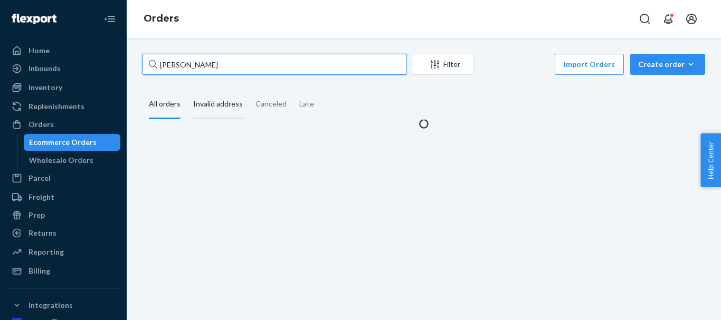
type input "[PERSON_NAME]"
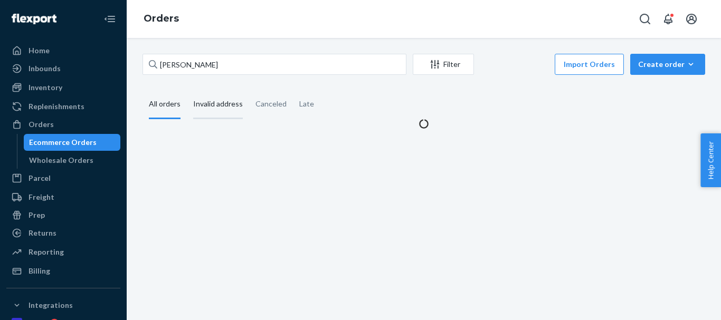
click at [214, 106] on div "Invalid address" at bounding box center [218, 104] width 50 height 29
click at [187, 90] on input "Invalid address" at bounding box center [187, 90] width 0 height 0
click at [172, 107] on div "All orders" at bounding box center [165, 104] width 32 height 29
click at [142, 90] on input "All orders" at bounding box center [142, 90] width 0 height 0
click at [224, 107] on div "Invalid address" at bounding box center [218, 104] width 50 height 29
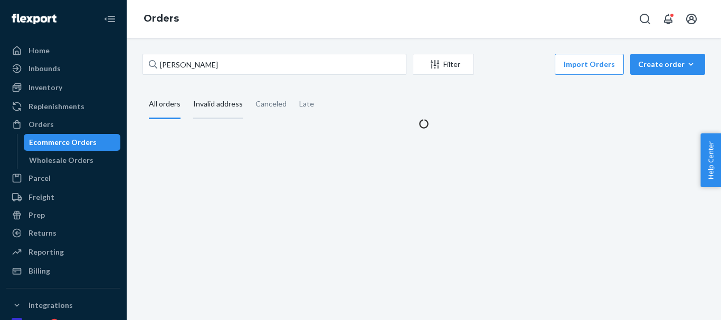
click at [187, 90] on input "Invalid address" at bounding box center [187, 90] width 0 height 0
click at [168, 106] on div "All orders" at bounding box center [165, 104] width 32 height 29
click at [142, 90] on input "All orders" at bounding box center [142, 90] width 0 height 0
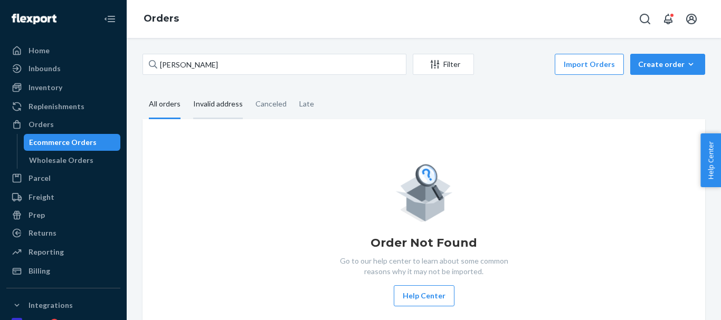
click at [206, 106] on div "Invalid address" at bounding box center [218, 104] width 50 height 29
click at [187, 90] on input "Invalid address" at bounding box center [187, 90] width 0 height 0
click at [161, 106] on div "All orders" at bounding box center [165, 104] width 32 height 29
click at [142, 90] on input "All orders" at bounding box center [142, 90] width 0 height 0
click at [213, 105] on div "Invalid address" at bounding box center [218, 104] width 50 height 29
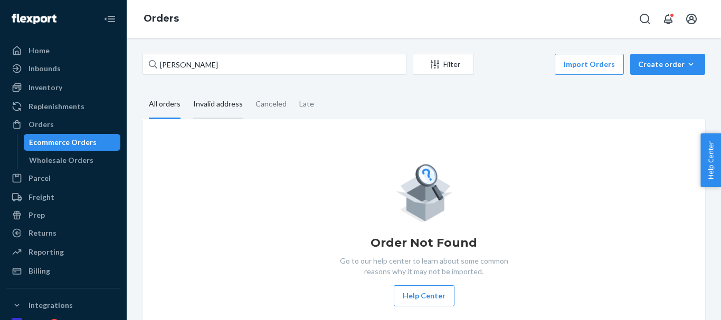
click at [187, 90] on input "Invalid address" at bounding box center [187, 90] width 0 height 0
click at [655, 65] on div "Create order" at bounding box center [667, 64] width 59 height 11
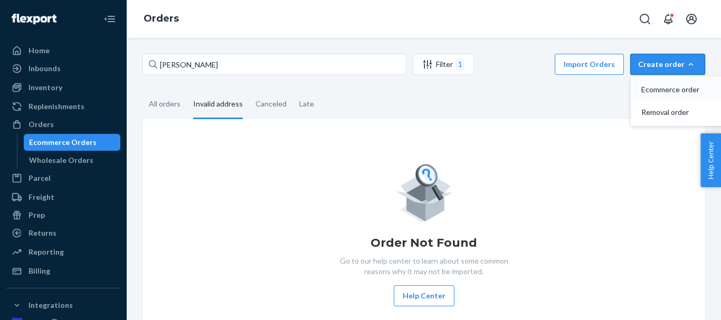
click at [666, 86] on span "Ecommerce order" at bounding box center [673, 89] width 65 height 7
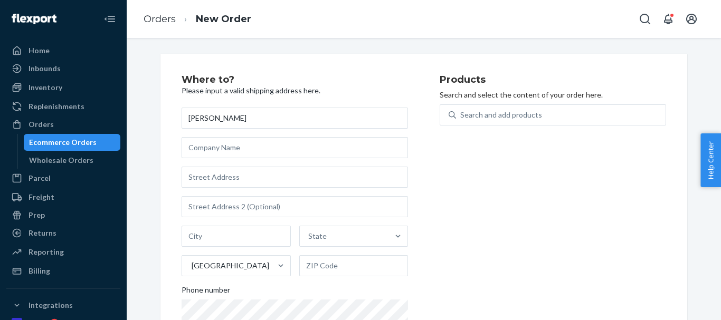
type input "[PERSON_NAME]"
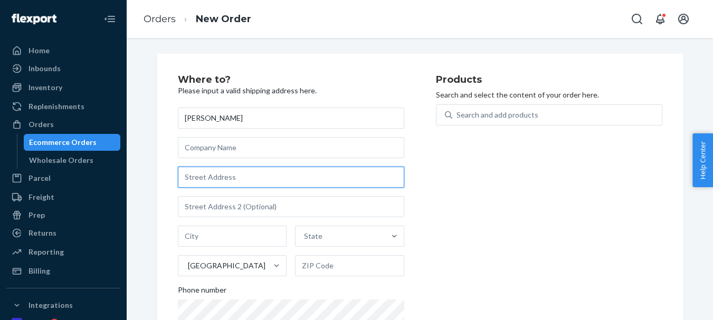
click at [246, 175] on input "text" at bounding box center [291, 177] width 226 height 21
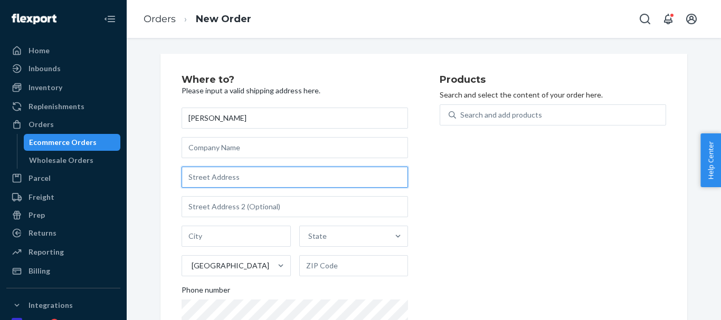
paste input "[STREET_ADDRESS][PERSON_NAME]"
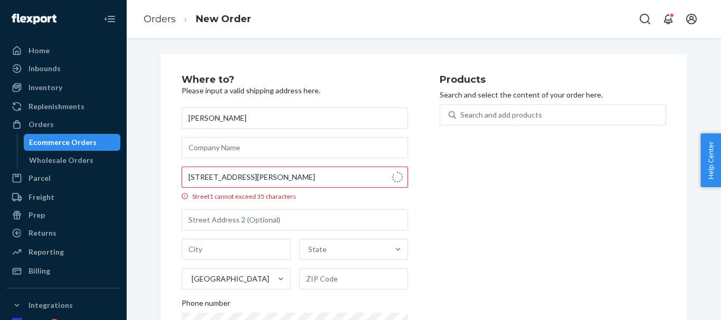
type input "[STREET_ADDRESS][PERSON_NAME]"
type input "Anchorage"
type input "99515"
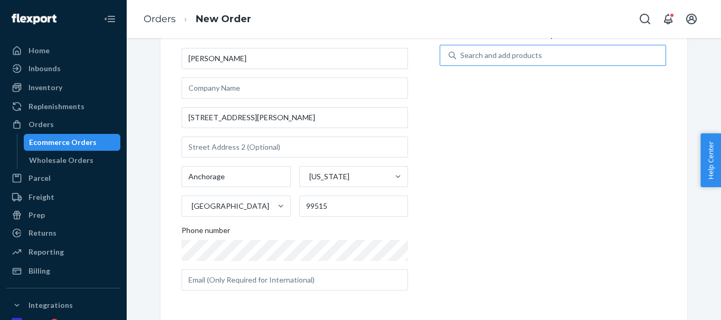
click at [474, 54] on div "Search and add products" at bounding box center [501, 55] width 82 height 11
click at [461, 54] on input "Search and add products" at bounding box center [460, 55] width 1 height 11
type input "Tornado"
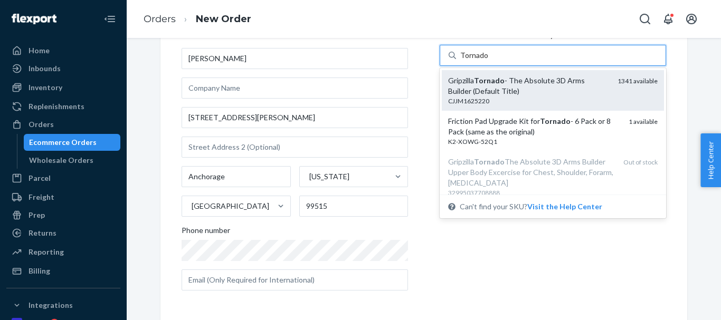
click at [486, 84] on em "Tornado" at bounding box center [489, 80] width 31 height 9
click at [486, 61] on input "Tornado" at bounding box center [474, 55] width 28 height 11
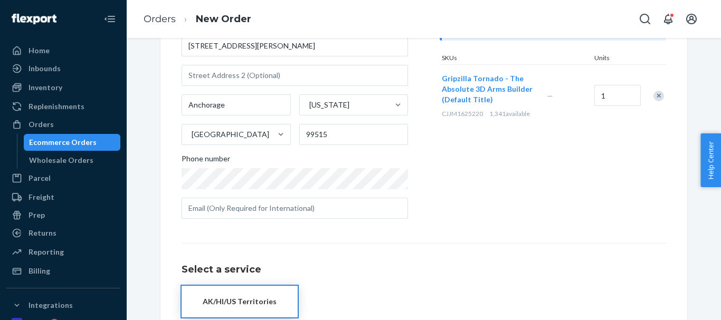
scroll to position [192, 0]
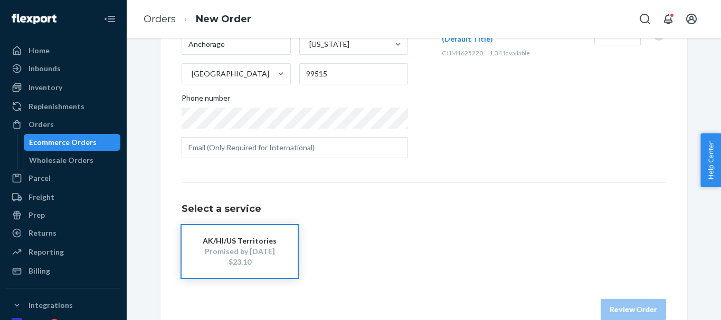
click at [239, 251] on div "Promised by [DATE]" at bounding box center [239, 251] width 84 height 11
click at [618, 305] on button "Review Order" at bounding box center [632, 309] width 65 height 21
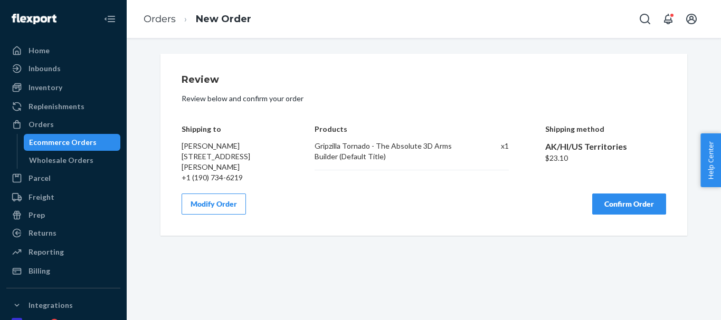
scroll to position [0, 0]
drag, startPoint x: 629, startPoint y: 206, endPoint x: 627, endPoint y: 199, distance: 7.7
click at [629, 207] on button "Confirm Order" at bounding box center [629, 204] width 74 height 21
